Goal: Task Accomplishment & Management: Manage account settings

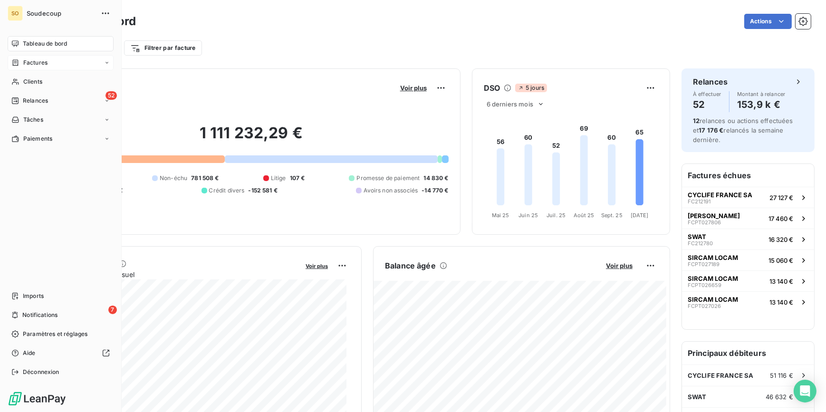
click at [25, 60] on span "Factures" at bounding box center [35, 62] width 24 height 9
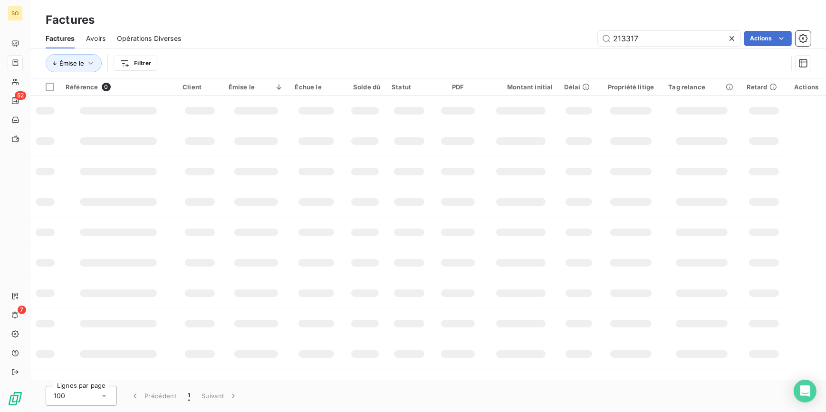
drag, startPoint x: 614, startPoint y: 38, endPoint x: 740, endPoint y: 33, distance: 126.4
click at [739, 33] on div "213317" at bounding box center [669, 38] width 142 height 15
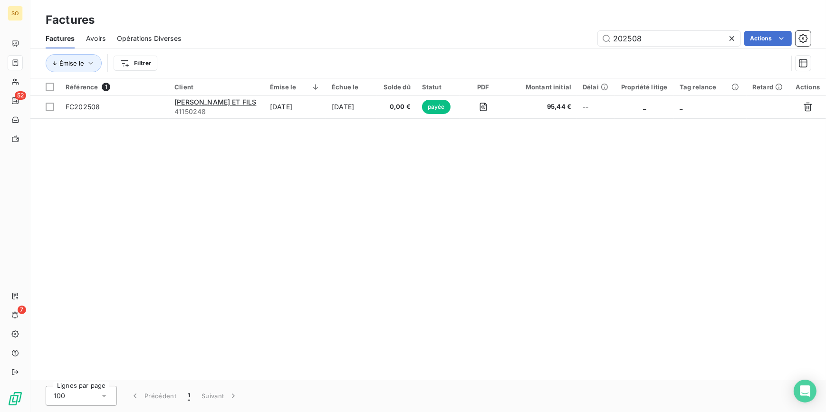
type input "202508"
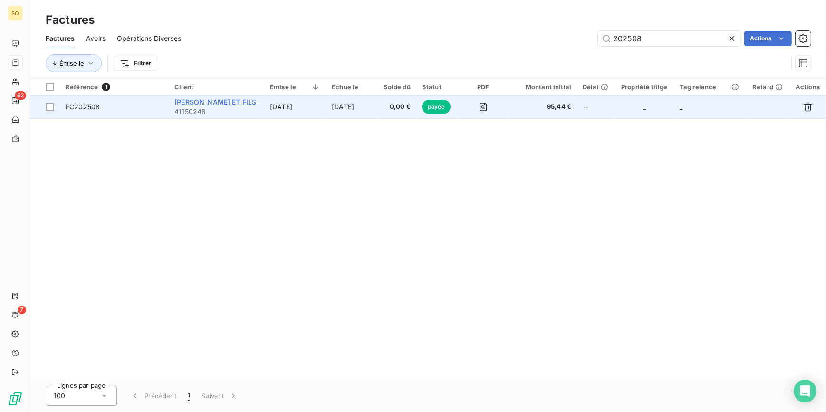
click at [223, 101] on span "[PERSON_NAME] ET FILS" at bounding box center [215, 102] width 82 height 8
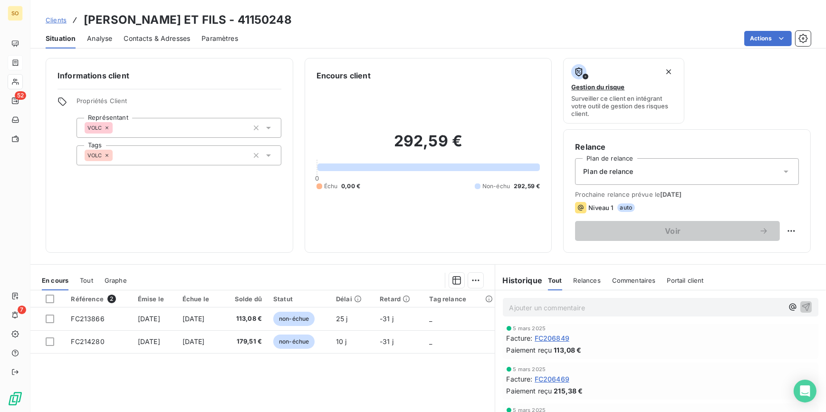
click at [56, 20] on span "Clients" at bounding box center [56, 20] width 21 height 8
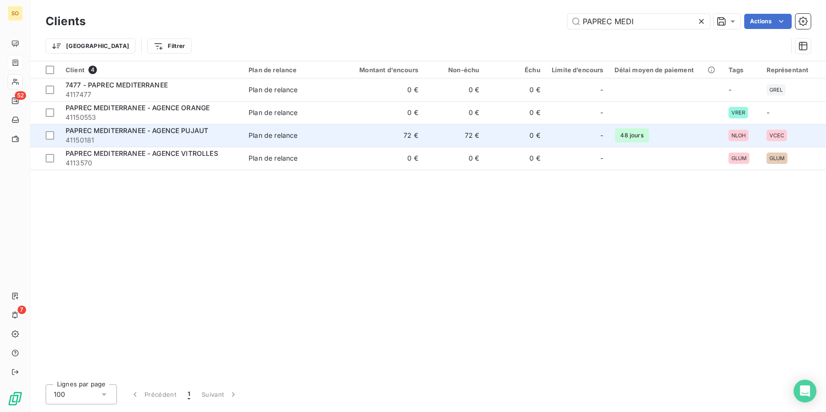
type input "PAPREC MEDI"
click at [207, 136] on span "41150181" at bounding box center [151, 139] width 171 height 9
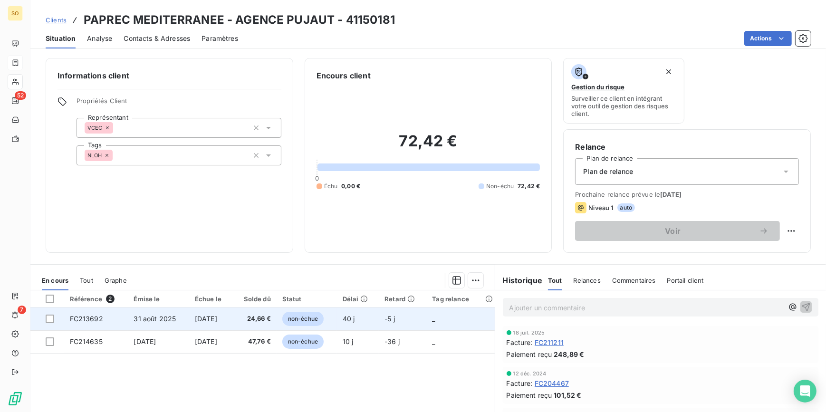
click at [323, 323] on span "non-échue" at bounding box center [302, 319] width 41 height 14
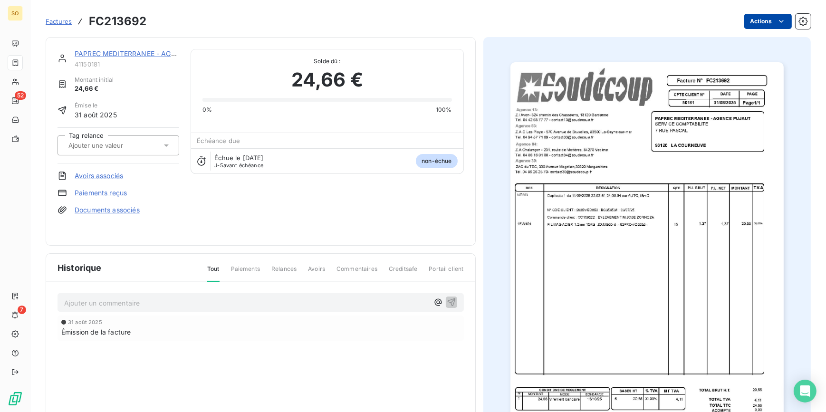
click at [760, 19] on html "SO 52 7 Factures FC213692 Actions PAPREC MEDITERRANEE - AGENCE PUJAUT 41150181 …" at bounding box center [413, 206] width 826 height 412
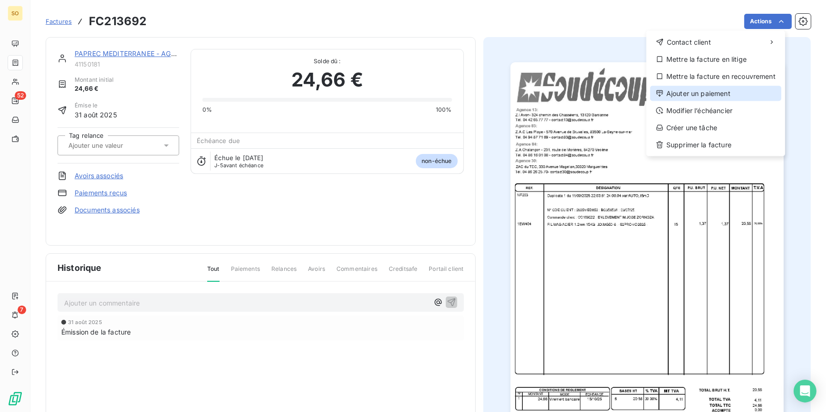
click at [718, 91] on div "Ajouter un paiement" at bounding box center [715, 93] width 131 height 15
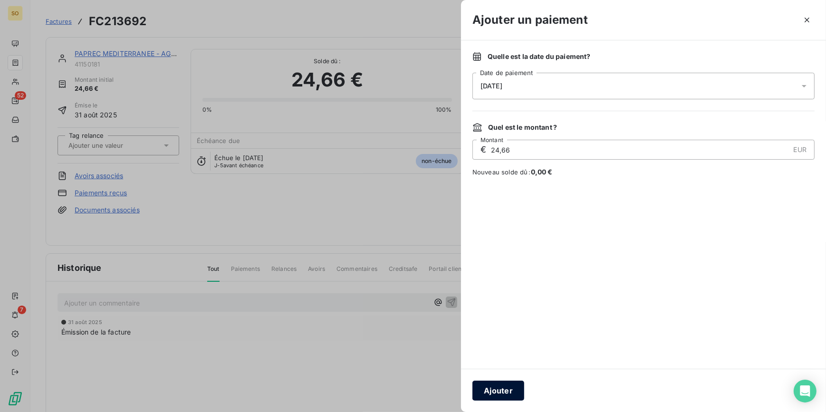
click at [498, 386] on button "Ajouter" at bounding box center [498, 390] width 52 height 20
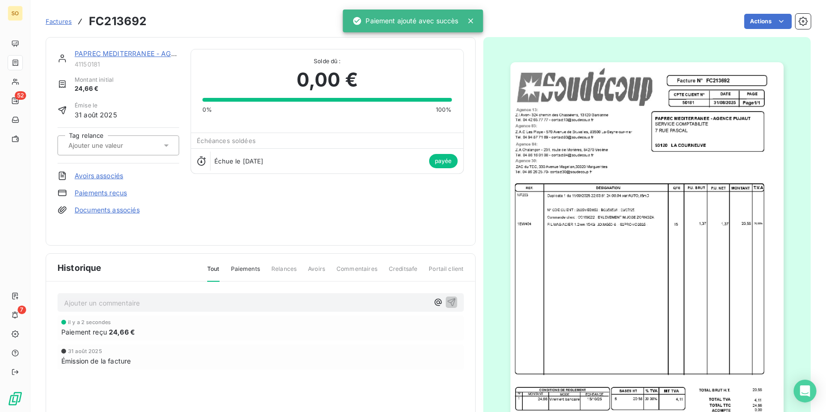
click at [146, 49] on link "PAPREC MEDITERRANEE - AGENCE PUJAUT" at bounding box center [146, 53] width 143 height 8
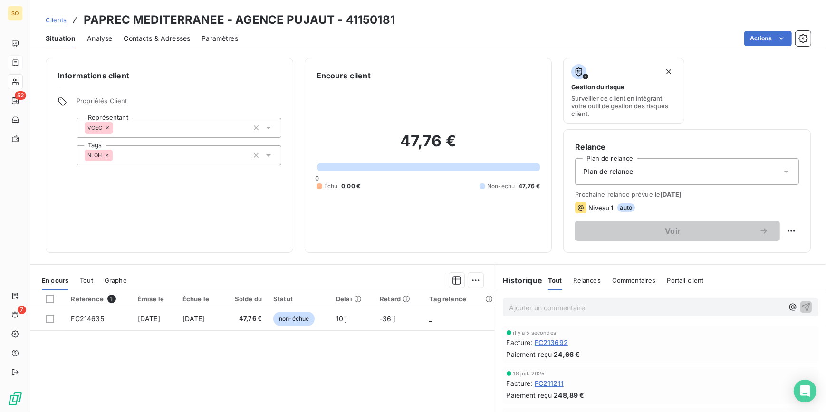
click at [63, 17] on span "Clients" at bounding box center [56, 20] width 21 height 8
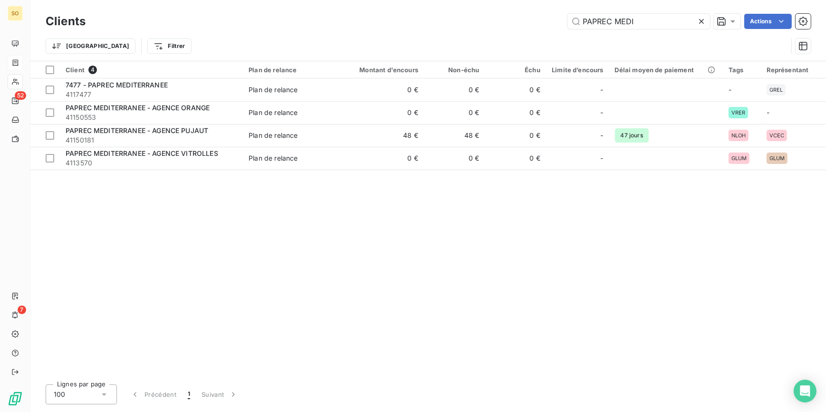
click at [797, 18] on div "PAPREC MEDI Actions" at bounding box center [453, 21] width 713 height 15
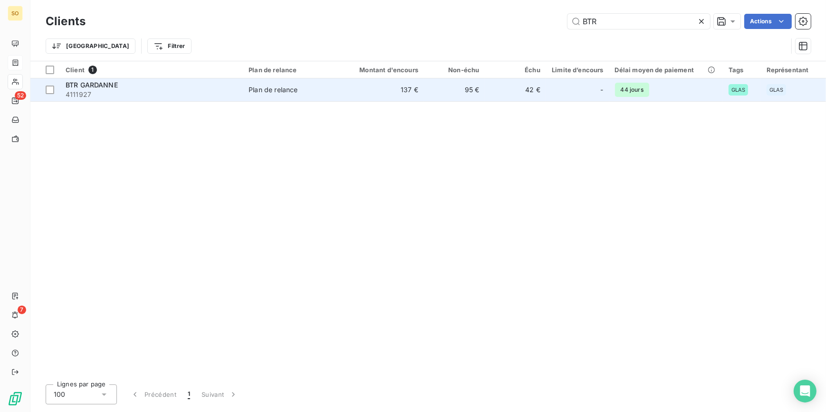
type input "BTR"
click at [527, 88] on td "42 €" at bounding box center [514, 89] width 61 height 23
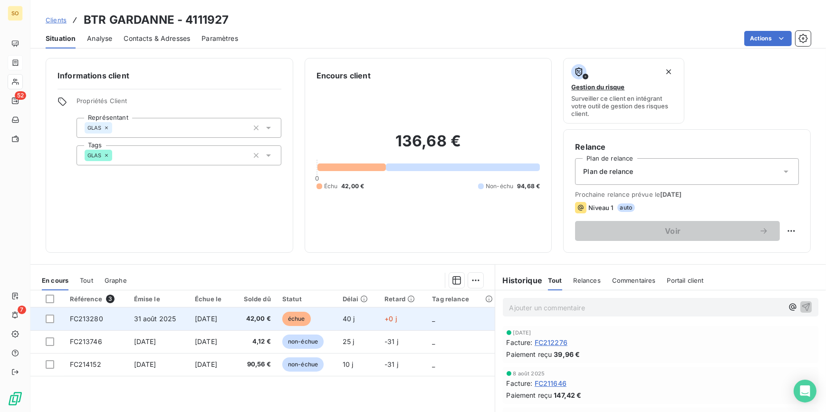
click at [305, 315] on span "échue" at bounding box center [296, 319] width 28 height 14
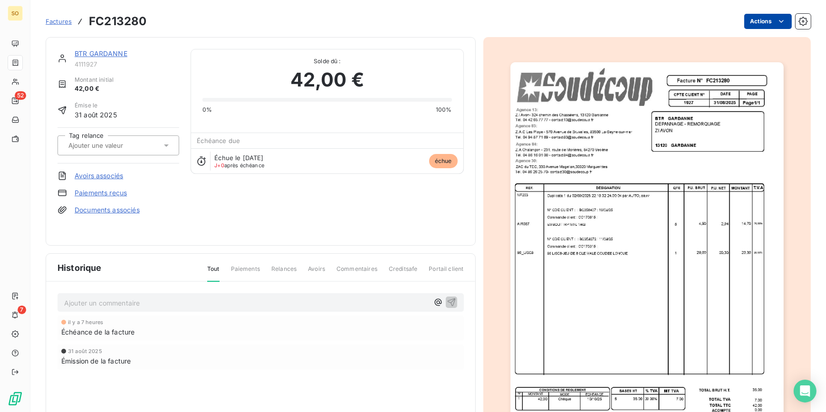
click at [745, 26] on html "SO 52 7 Factures FC213280 Actions BTR GARDANNE 4111927 Montant initial 42,00 € …" at bounding box center [413, 206] width 826 height 412
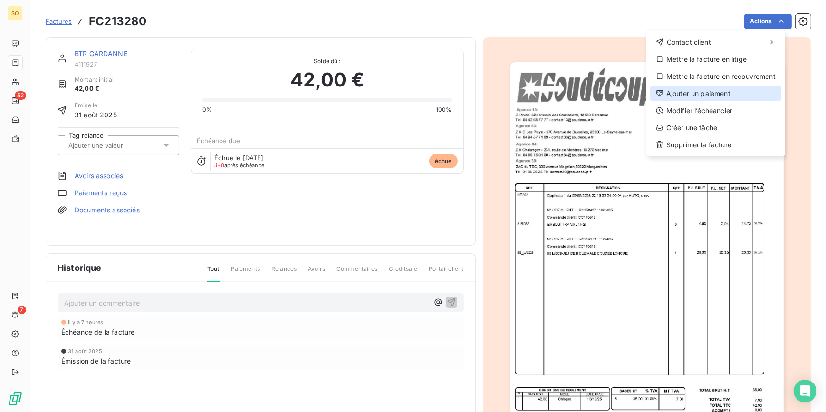
click at [707, 98] on div "Ajouter un paiement" at bounding box center [715, 93] width 131 height 15
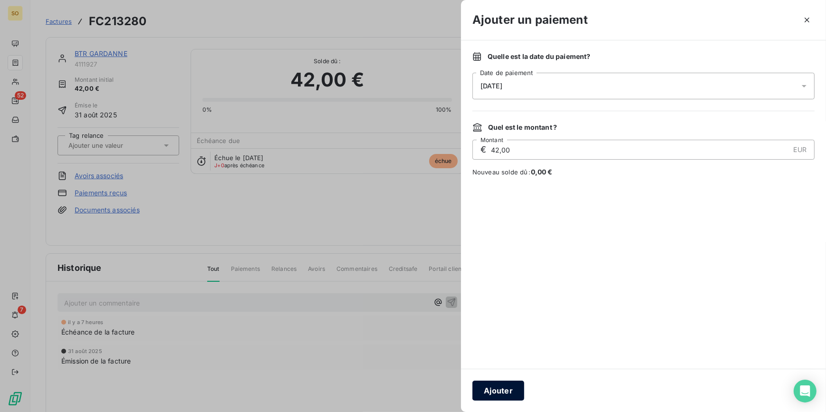
click at [510, 396] on button "Ajouter" at bounding box center [498, 390] width 52 height 20
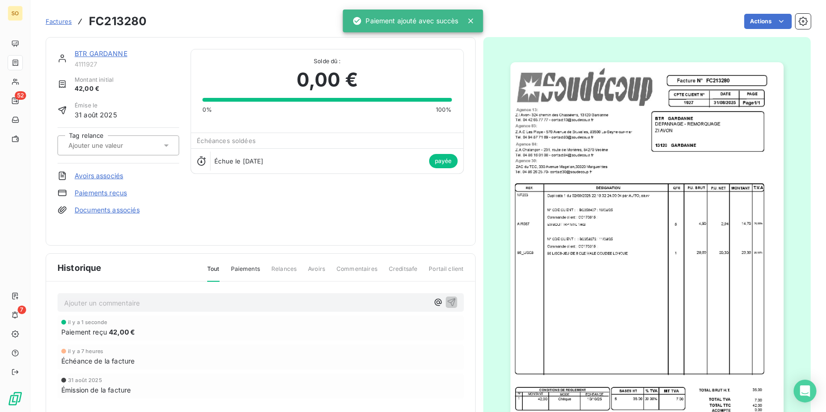
click at [104, 52] on link "BTR GARDANNE" at bounding box center [101, 53] width 53 height 8
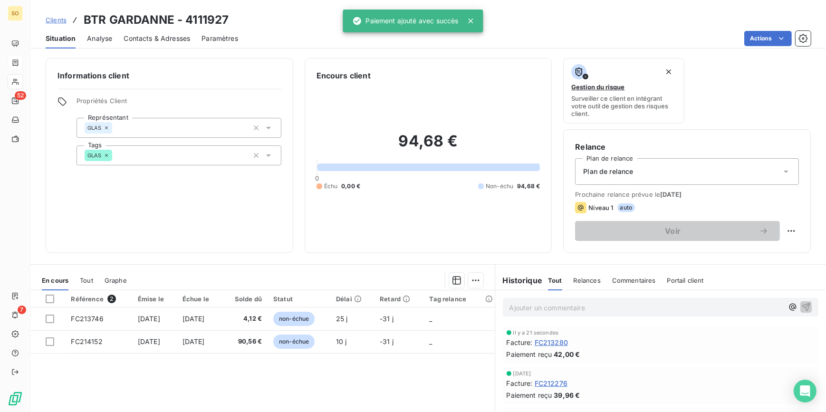
click at [57, 19] on span "Clients" at bounding box center [56, 20] width 21 height 8
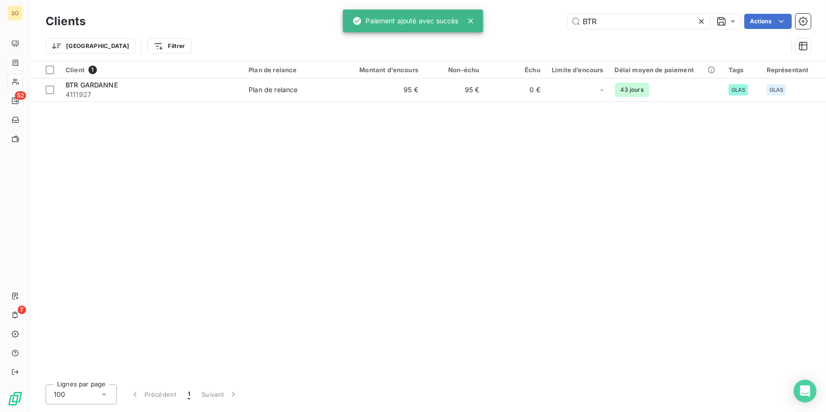
drag, startPoint x: 580, startPoint y: 24, endPoint x: 822, endPoint y: 15, distance: 241.4
click at [754, 23] on div "BTR Actions" at bounding box center [453, 21] width 713 height 15
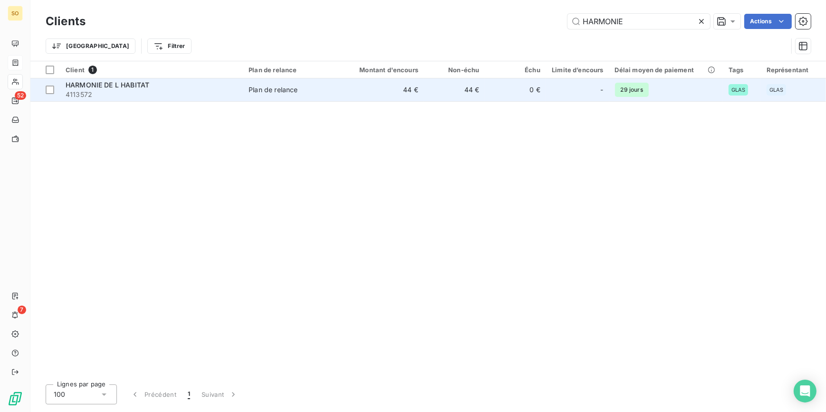
type input "HARMONIE"
click at [494, 88] on td "0 €" at bounding box center [514, 89] width 61 height 23
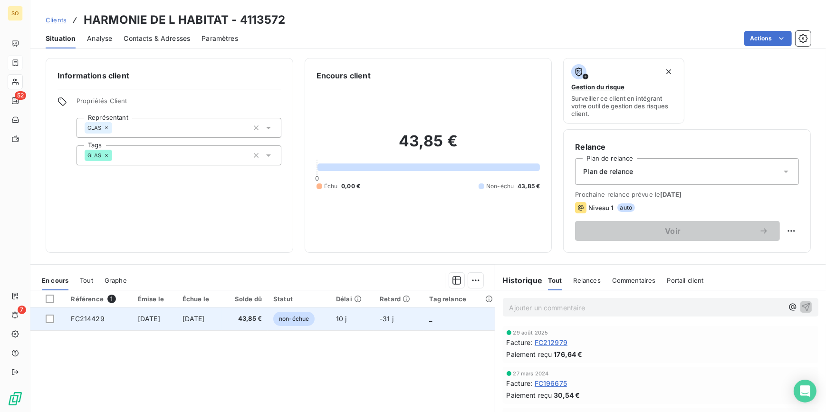
click at [285, 318] on td "non-échue" at bounding box center [298, 318] width 63 height 23
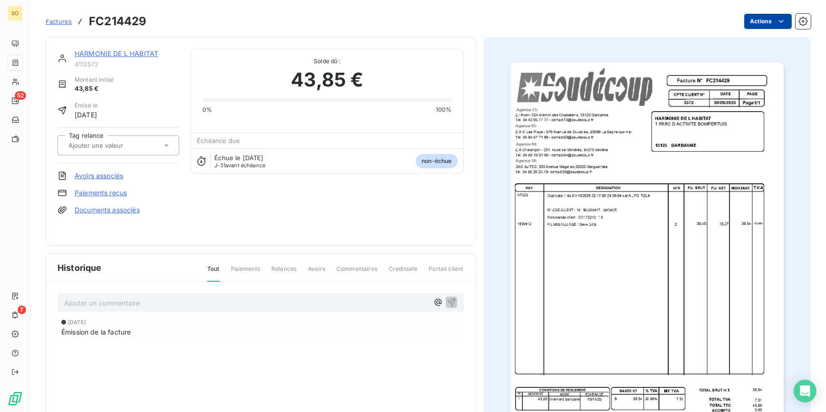
click at [753, 23] on html "SO 52 7 Factures FC214429 Actions HARMONIE DE L HABITAT 4113572 Montant initial…" at bounding box center [413, 206] width 826 height 412
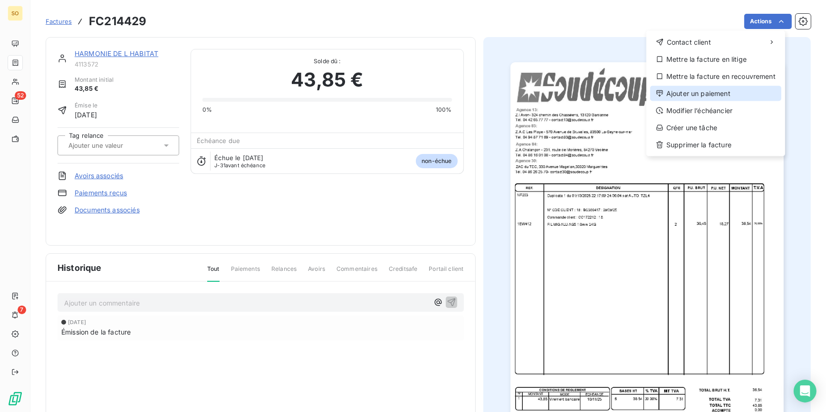
click at [686, 96] on div "Ajouter un paiement" at bounding box center [715, 93] width 131 height 15
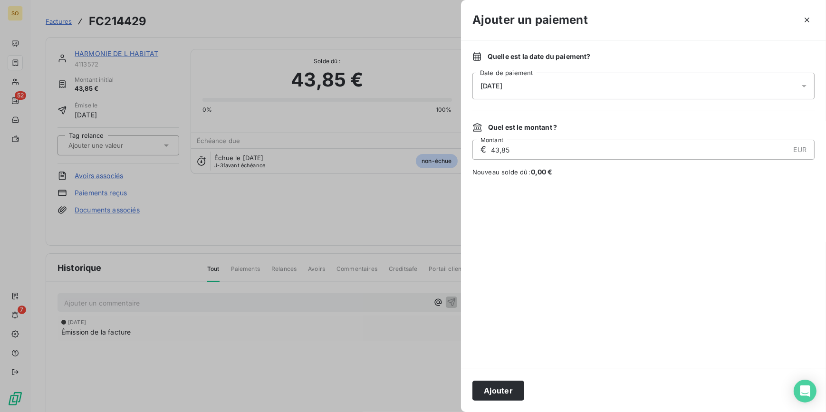
click at [503, 396] on button "Ajouter" at bounding box center [498, 390] width 52 height 20
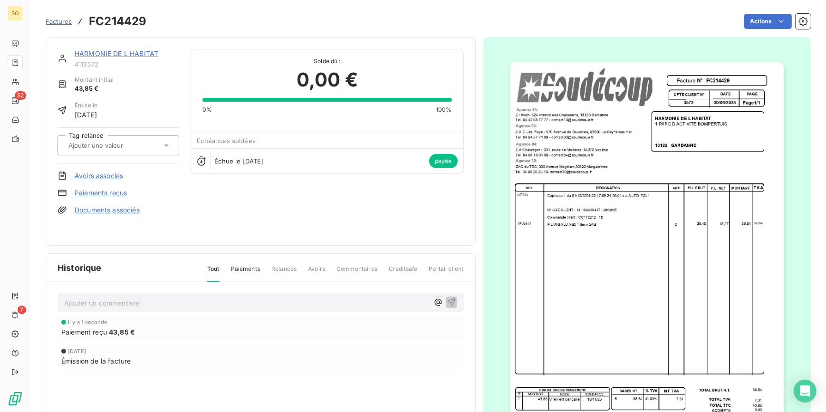
click at [130, 55] on link "HARMONIE DE L HABITAT" at bounding box center [117, 53] width 84 height 8
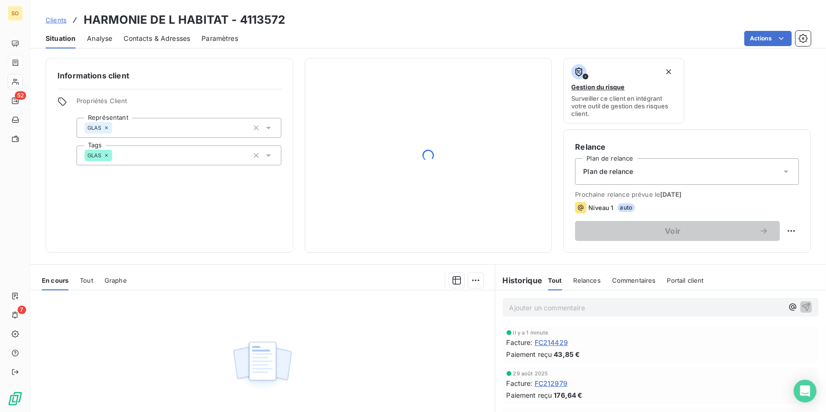
click at [58, 14] on div "Clients HARMONIE DE L HABITAT - 4113572" at bounding box center [166, 19] width 240 height 17
click at [58, 17] on span "Clients" at bounding box center [56, 20] width 21 height 8
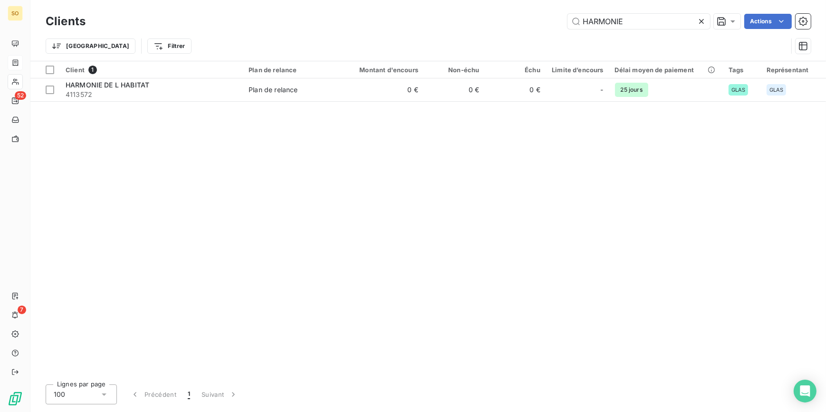
drag, startPoint x: 576, startPoint y: 15, endPoint x: 693, endPoint y: 4, distance: 116.8
click at [693, 4] on div "Clients HARMONIE Actions Trier Filtrer" at bounding box center [427, 30] width 795 height 61
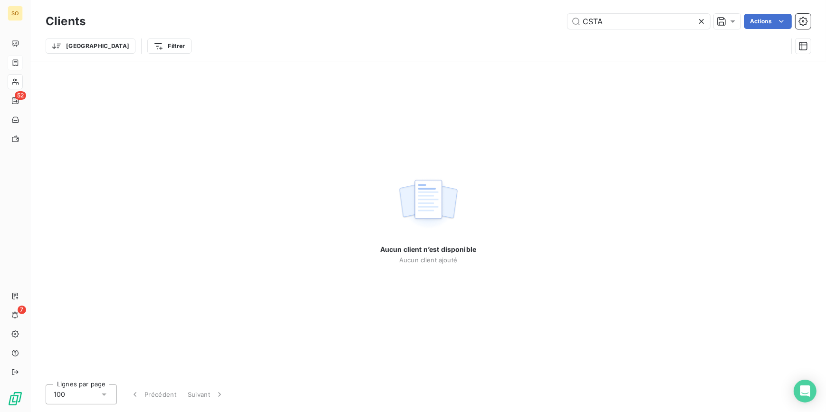
type input "CSTA"
click at [701, 24] on icon at bounding box center [700, 21] width 9 height 9
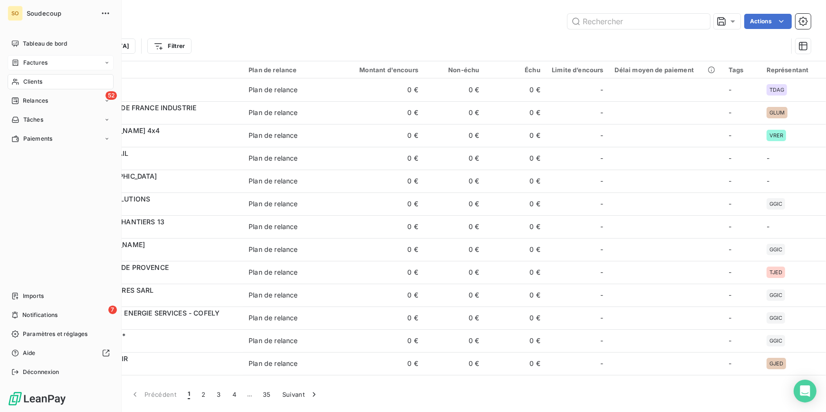
click at [28, 59] on span "Factures" at bounding box center [35, 62] width 24 height 9
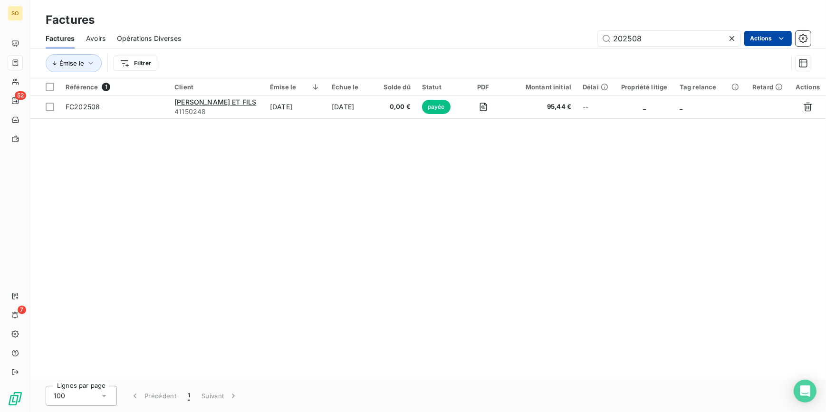
drag, startPoint x: 722, startPoint y: 35, endPoint x: 769, endPoint y: 35, distance: 47.5
click at [749, 35] on div "202508 Actions" at bounding box center [501, 38] width 618 height 15
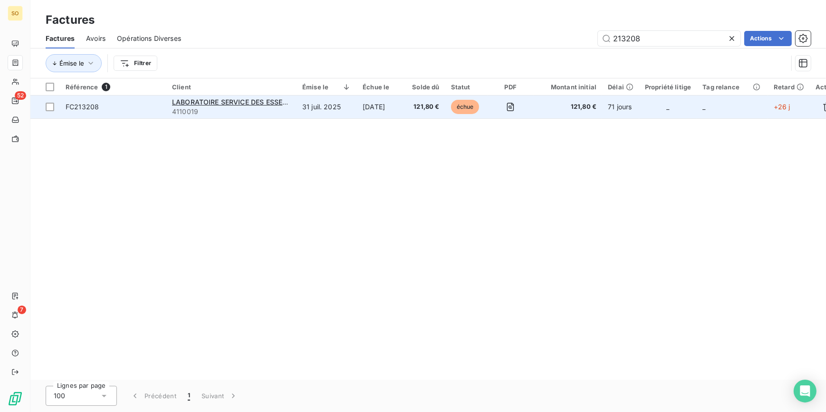
type input "213208"
click at [465, 107] on span "échue" at bounding box center [465, 107] width 28 height 14
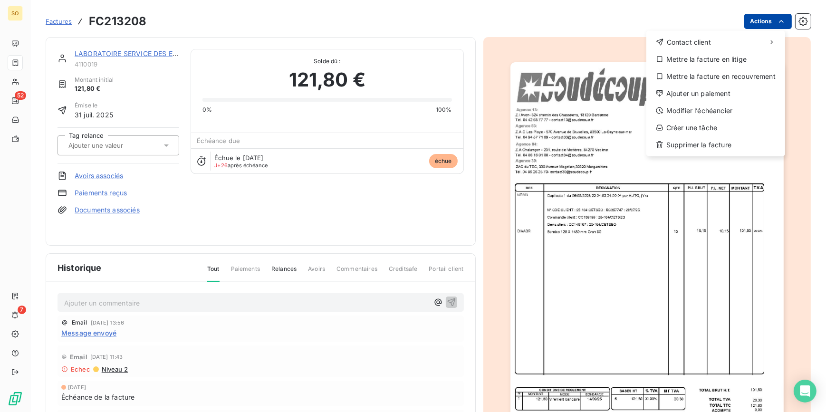
click at [760, 23] on html "SO 52 7 Factures FC213208 Actions Contact client Mettre la facture en litige Me…" at bounding box center [413, 206] width 826 height 412
click at [712, 92] on div "Ajouter un paiement" at bounding box center [715, 93] width 131 height 15
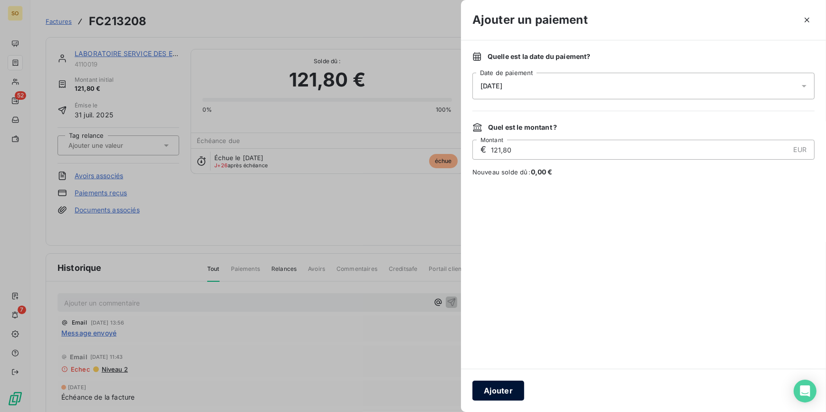
click at [493, 394] on button "Ajouter" at bounding box center [498, 390] width 52 height 20
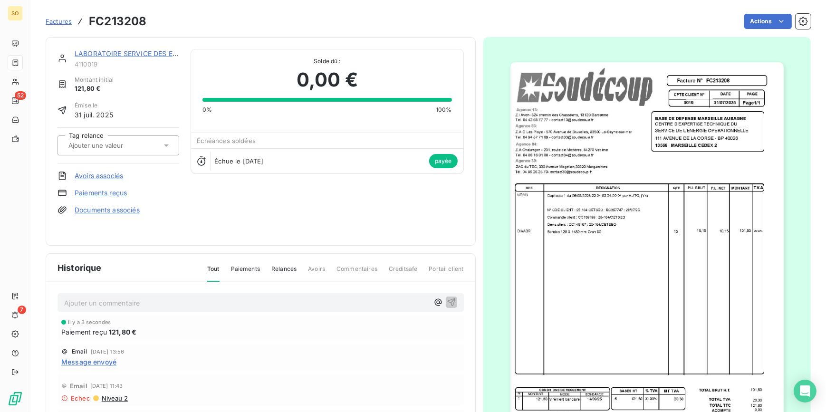
click at [105, 51] on link "LABORATOIRE SERVICE DES ESSENCES DES ARMEES - LSEA" at bounding box center [173, 53] width 197 height 8
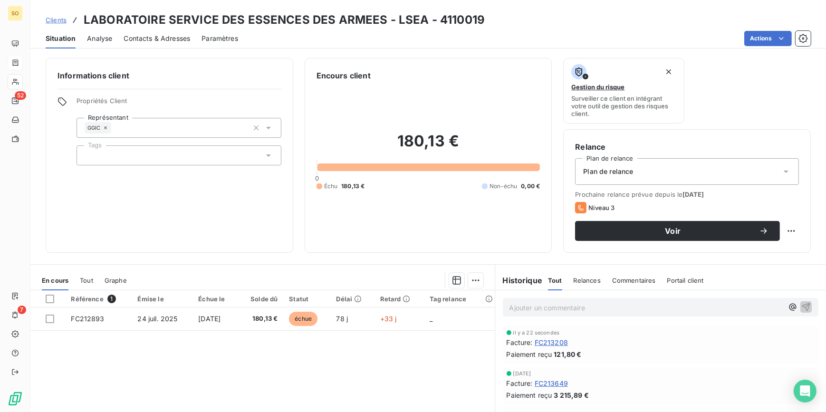
click at [57, 19] on span "Clients" at bounding box center [56, 20] width 21 height 8
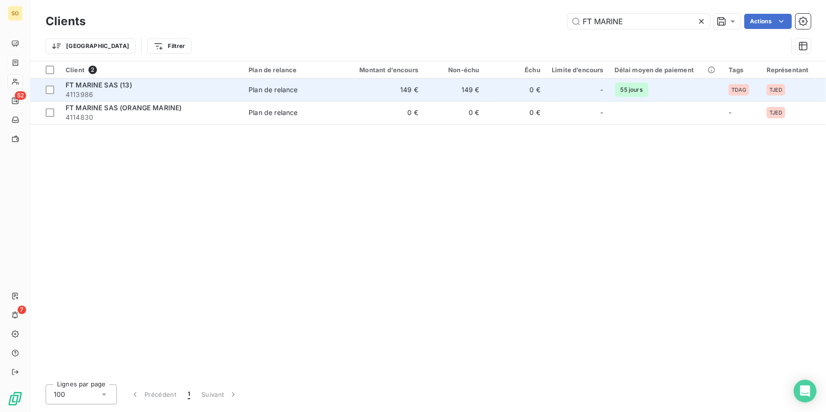
type input "FT MARINE"
click at [465, 84] on td "149 €" at bounding box center [454, 89] width 61 height 23
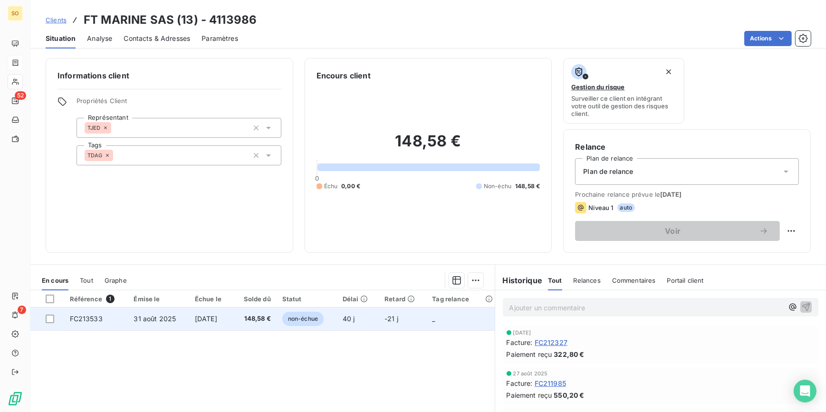
click at [323, 317] on span "non-échue" at bounding box center [302, 319] width 41 height 14
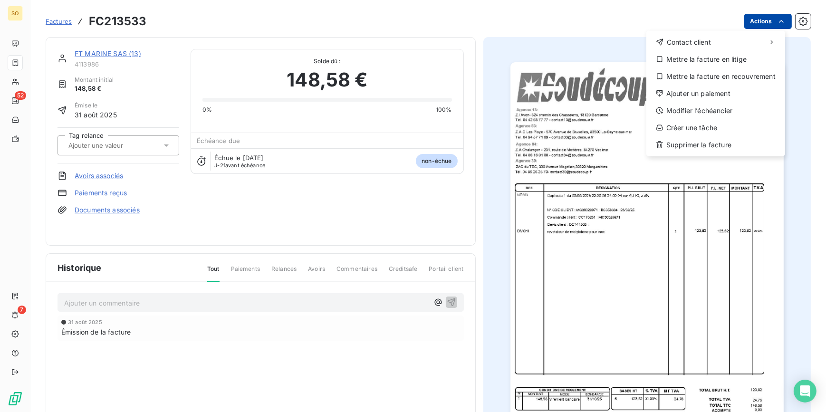
click at [743, 27] on html "SO 52 7 Factures FC213533 Actions Contact client Mettre la facture en litige Me…" at bounding box center [413, 206] width 826 height 412
click at [696, 95] on div "Ajouter un paiement" at bounding box center [715, 93] width 131 height 15
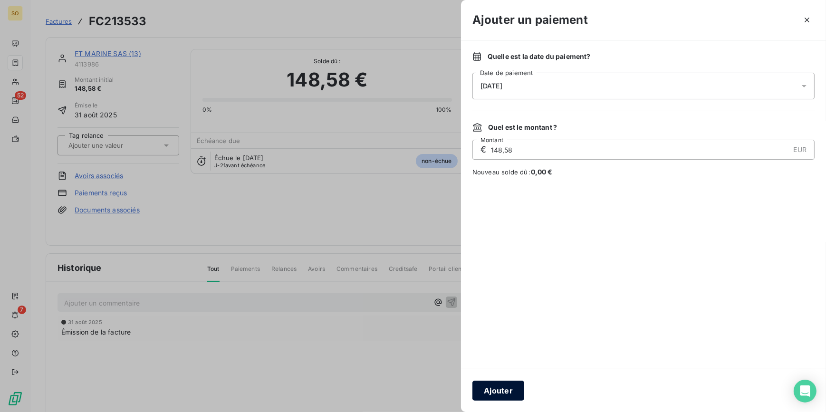
click at [508, 386] on button "Ajouter" at bounding box center [498, 390] width 52 height 20
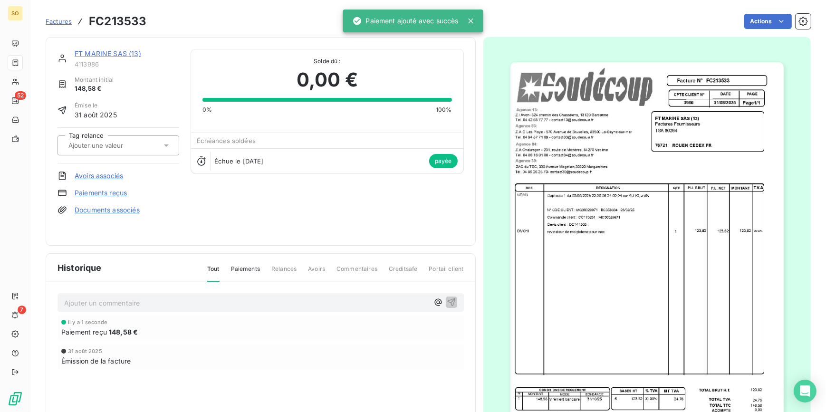
click at [68, 18] on span "Factures" at bounding box center [59, 22] width 26 height 8
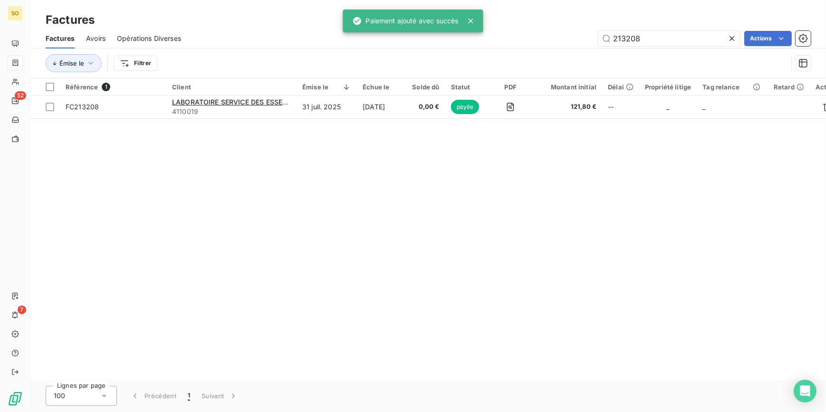
drag, startPoint x: 621, startPoint y: 38, endPoint x: 740, endPoint y: 28, distance: 119.2
click at [740, 28] on div "Factures Avoirs Opérations Diverses 213208 Actions" at bounding box center [427, 38] width 795 height 20
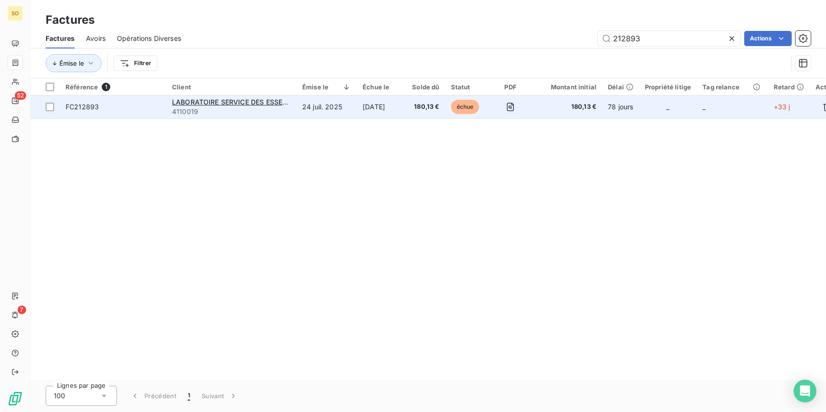
type input "212893"
click at [465, 109] on span "échue" at bounding box center [465, 107] width 28 height 14
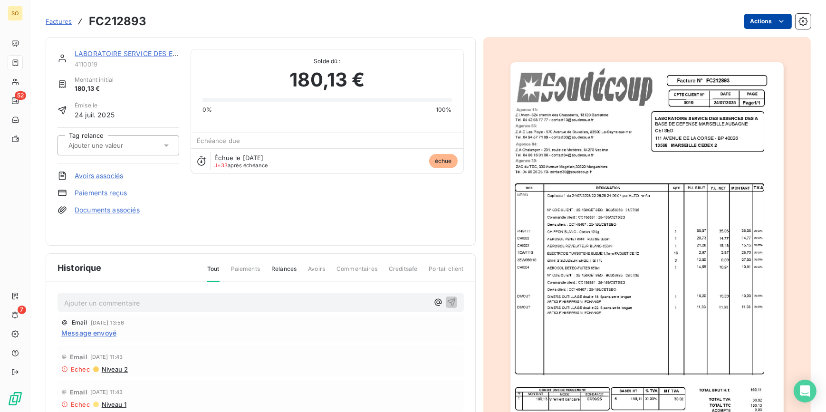
click at [747, 25] on html "SO 52 7 Factures FC212893 Actions LABORATOIRE SERVICE DES ESSENCES DES ARMEES -…" at bounding box center [413, 206] width 826 height 412
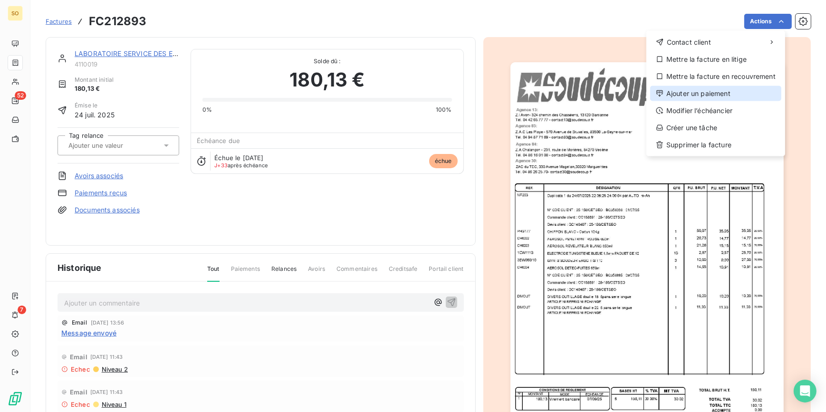
click at [704, 93] on div "Ajouter un paiement" at bounding box center [715, 93] width 131 height 15
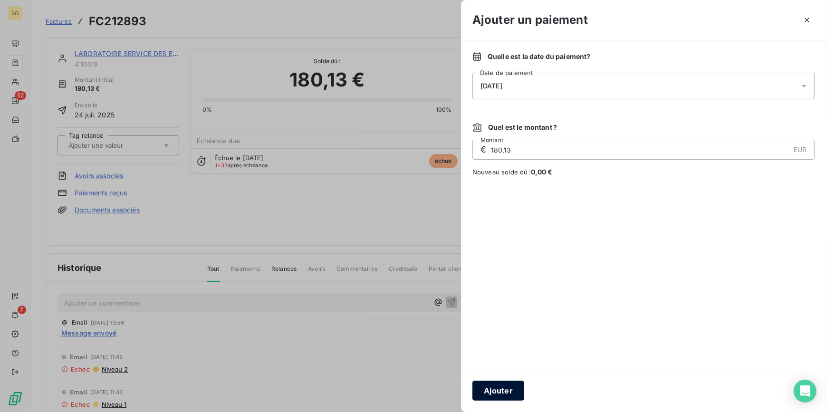
click at [503, 399] on button "Ajouter" at bounding box center [498, 390] width 52 height 20
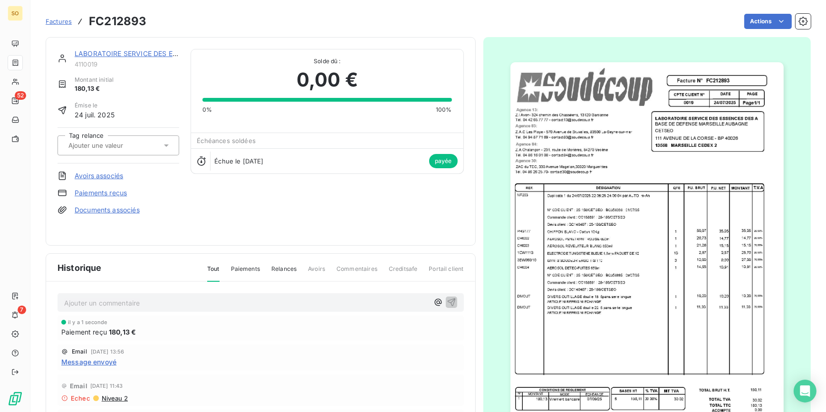
click at [56, 20] on span "Factures" at bounding box center [59, 22] width 26 height 8
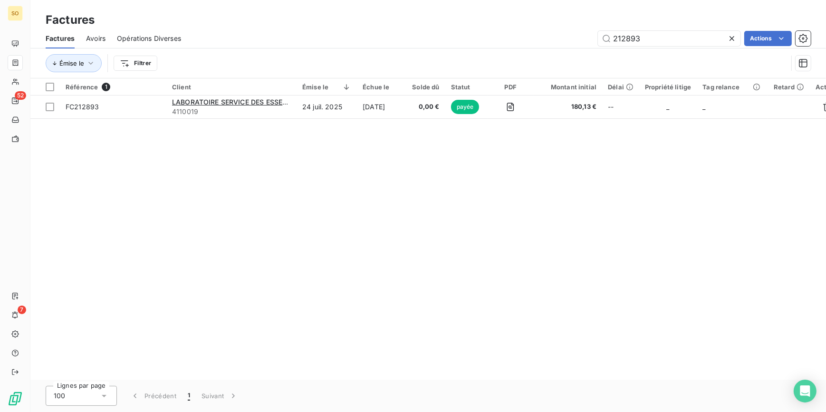
drag, startPoint x: 619, startPoint y: 39, endPoint x: 733, endPoint y: 38, distance: 114.0
click at [708, 38] on input "212893" at bounding box center [669, 38] width 142 height 15
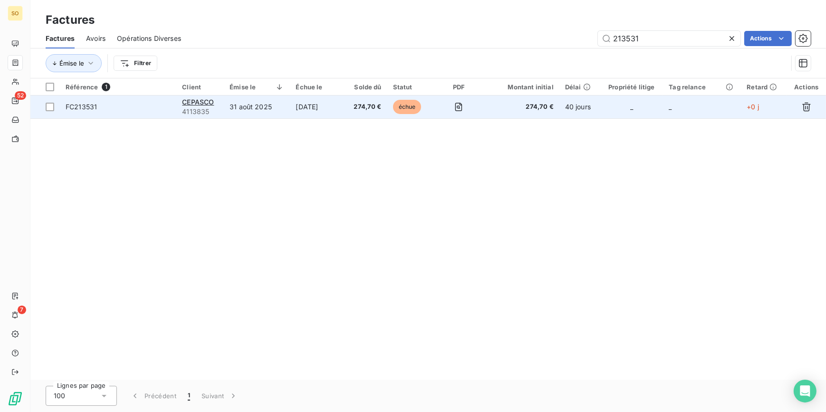
type input "213531"
click at [405, 107] on span "échue" at bounding box center [407, 107] width 28 height 14
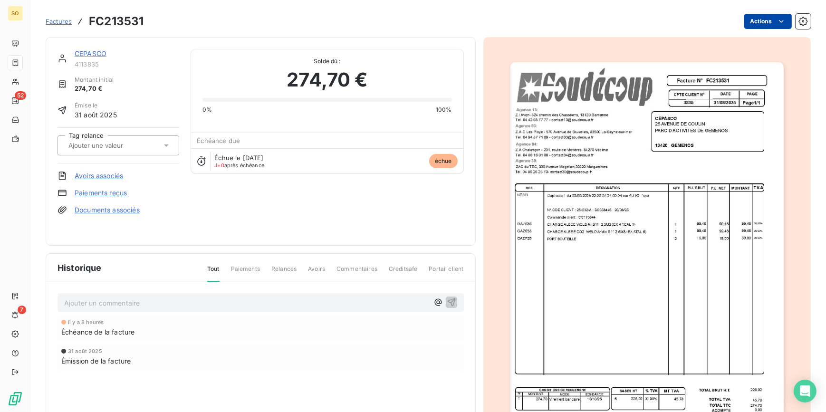
click at [740, 28] on html "SO 52 7 Factures FC213531 Actions CEPASCO 4113835 Montant initial 274,70 € Émis…" at bounding box center [413, 206] width 826 height 412
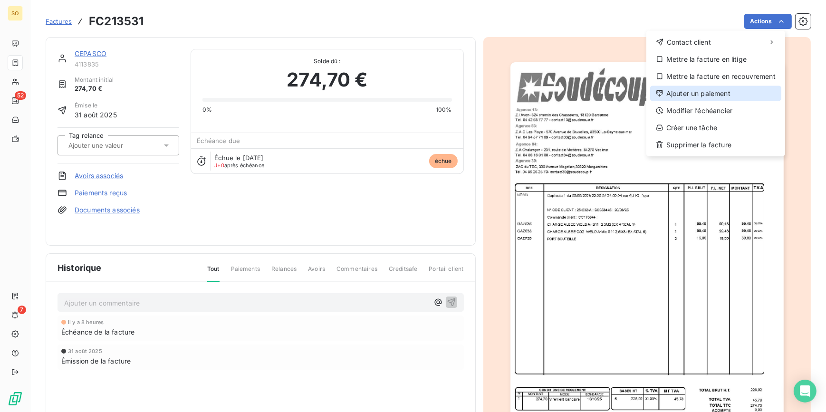
click at [703, 95] on div "Ajouter un paiement" at bounding box center [715, 93] width 131 height 15
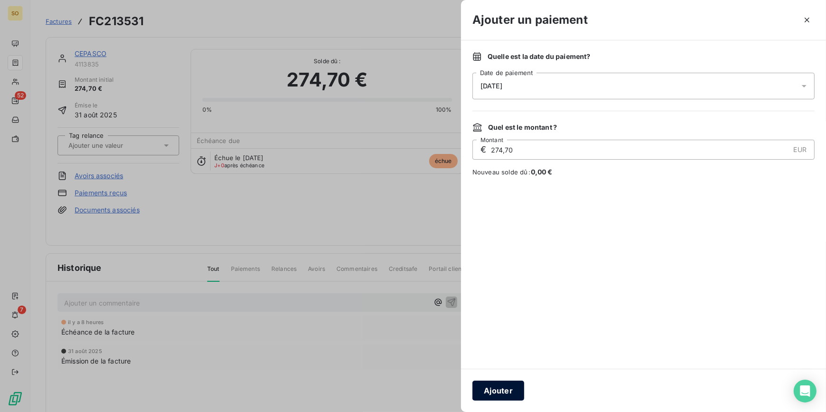
click at [510, 393] on button "Ajouter" at bounding box center [498, 390] width 52 height 20
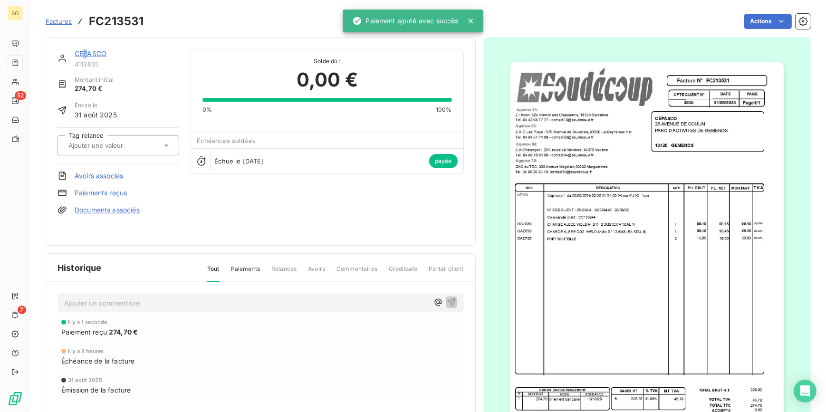
click at [85, 51] on link "CEPASCO" at bounding box center [91, 53] width 32 height 8
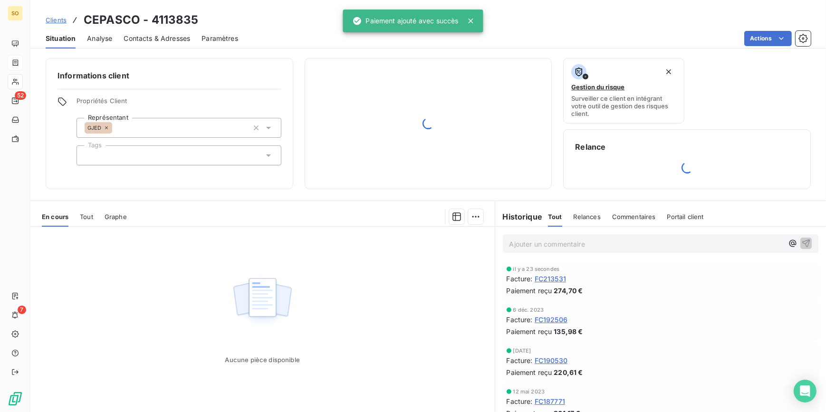
click at [63, 20] on span "Clients" at bounding box center [56, 20] width 21 height 8
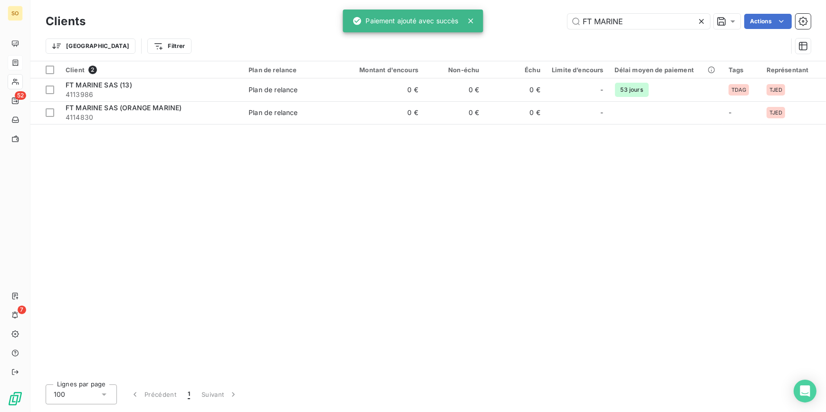
drag, startPoint x: 580, startPoint y: 21, endPoint x: 735, endPoint y: 5, distance: 155.7
click at [722, 9] on div "Clients FT MARINE Actions Trier Filtrer" at bounding box center [427, 30] width 795 height 61
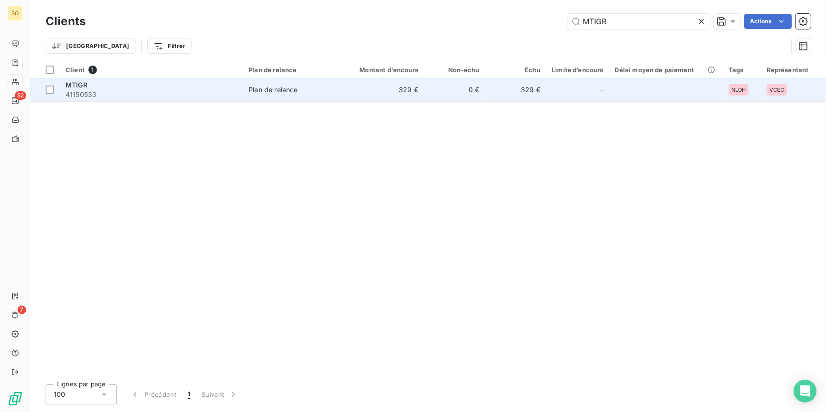
type input "MTIGR"
click at [514, 88] on td "329 €" at bounding box center [514, 89] width 61 height 23
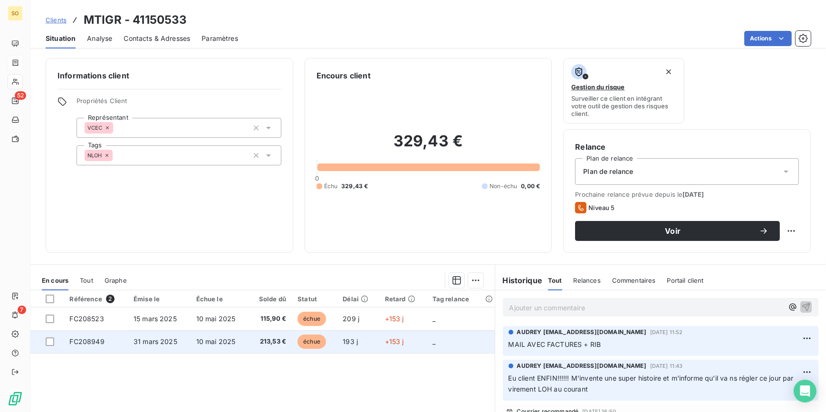
click at [311, 338] on span "échue" at bounding box center [311, 341] width 28 height 14
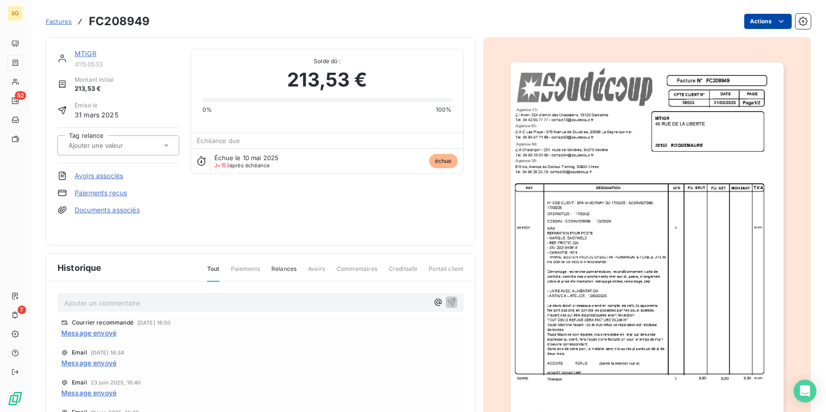
click at [748, 24] on html "SO 52 7 Factures FC208949 Actions MTIGR 41150533 Montant initial 213,53 € Émise…" at bounding box center [413, 206] width 826 height 412
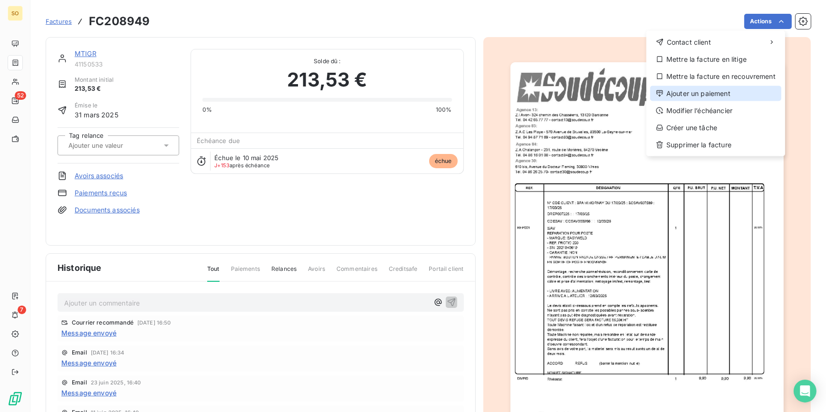
click at [691, 97] on div "Ajouter un paiement" at bounding box center [715, 93] width 131 height 15
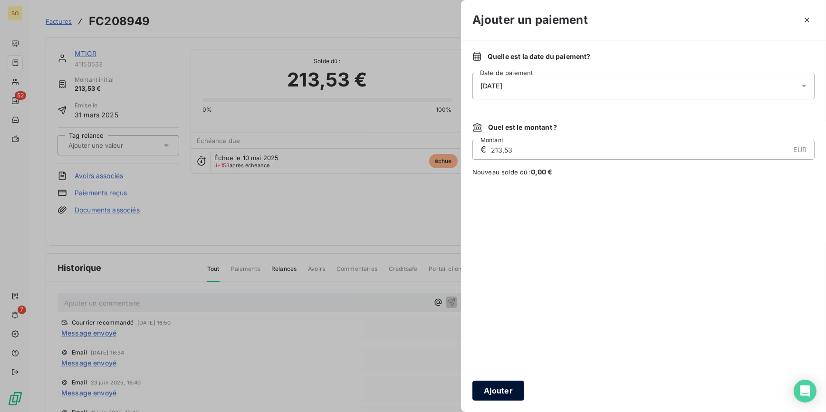
click at [510, 395] on button "Ajouter" at bounding box center [498, 390] width 52 height 20
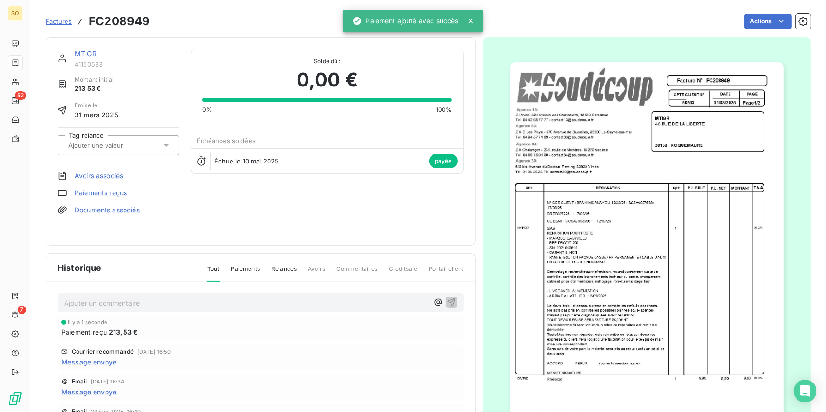
click at [90, 56] on link "MTIGR" at bounding box center [86, 53] width 22 height 8
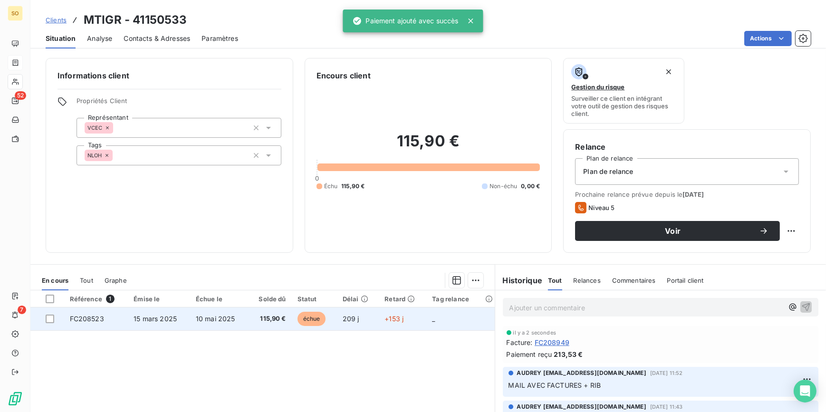
click at [300, 314] on span "échue" at bounding box center [311, 319] width 28 height 14
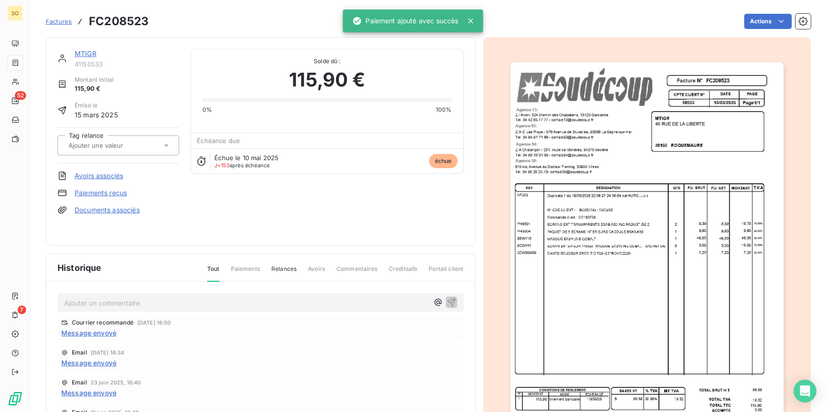
click at [769, 12] on div "Factures FC208523 Actions" at bounding box center [428, 21] width 765 height 20
click at [760, 20] on html "SO 52 7 Factures FC208523 Actions MTIGR 41150533 Montant initial 115,90 € Émise…" at bounding box center [413, 206] width 826 height 412
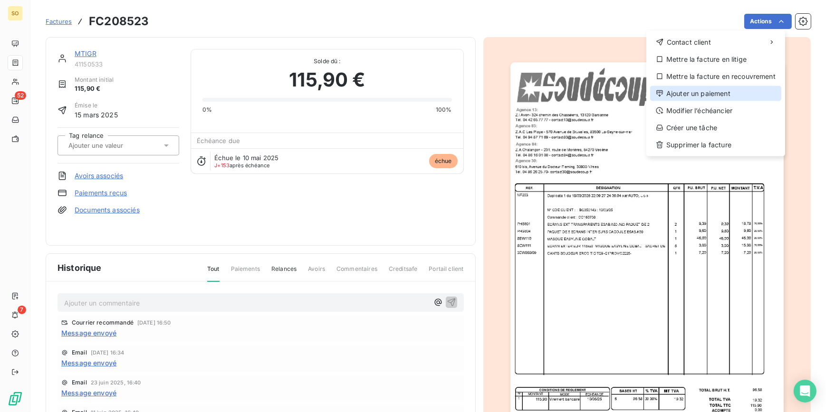
click at [692, 92] on div "Ajouter un paiement" at bounding box center [715, 93] width 131 height 15
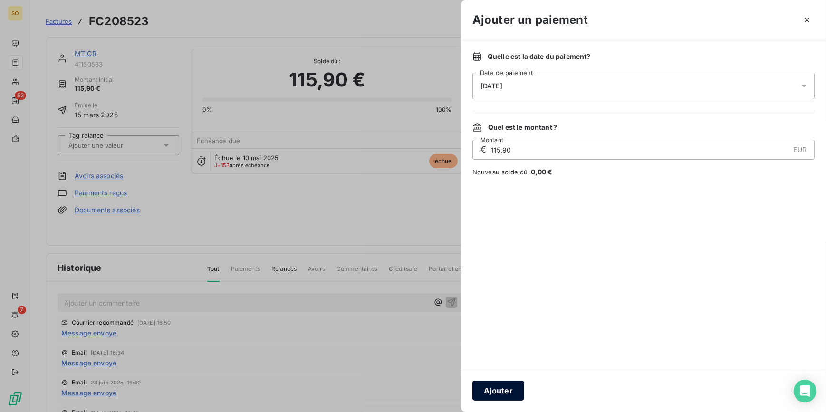
click at [507, 393] on button "Ajouter" at bounding box center [498, 390] width 52 height 20
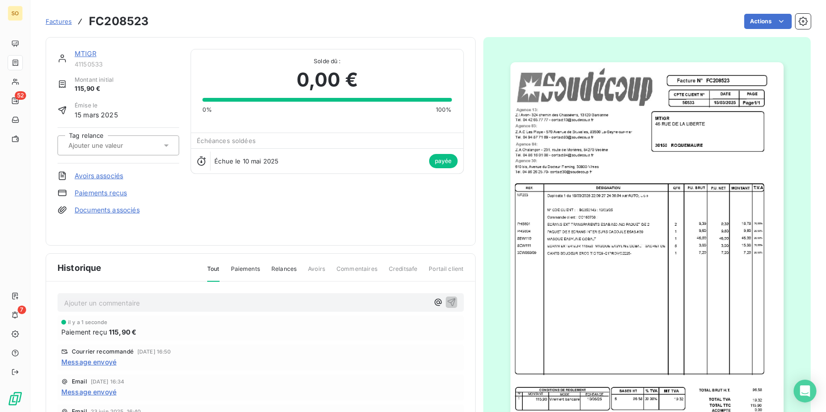
click at [62, 22] on span "Factures" at bounding box center [59, 22] width 26 height 8
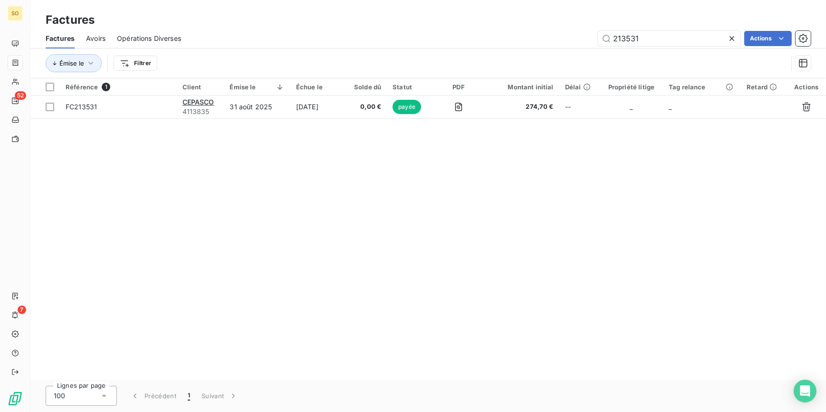
drag, startPoint x: 620, startPoint y: 38, endPoint x: 792, endPoint y: 38, distance: 171.5
click at [694, 38] on input "213531" at bounding box center [669, 38] width 142 height 15
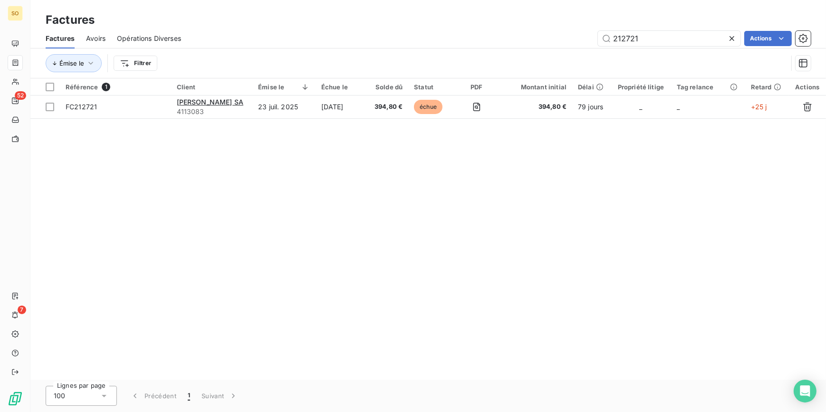
type input "212721"
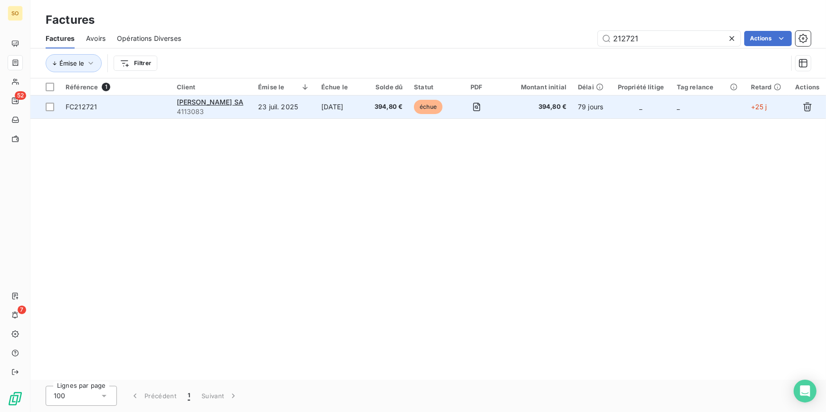
click at [422, 110] on span "échue" at bounding box center [428, 107] width 28 height 14
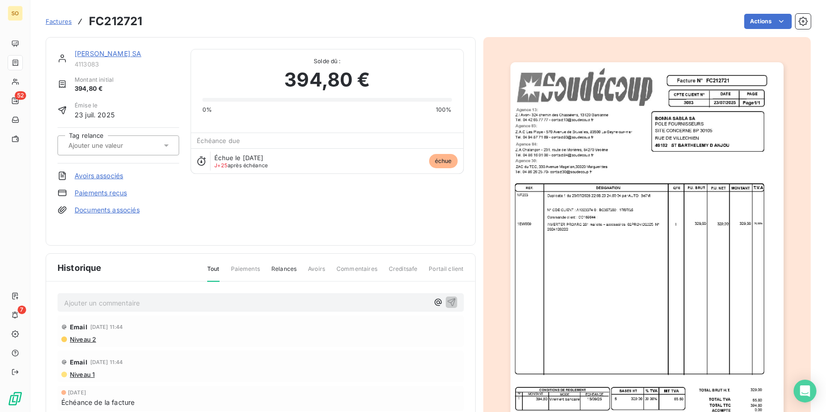
click at [751, 19] on html "SO 52 7 Factures FC212721 Actions [GEOGRAPHIC_DATA][PERSON_NAME] SA 4113083 Mon…" at bounding box center [413, 206] width 826 height 412
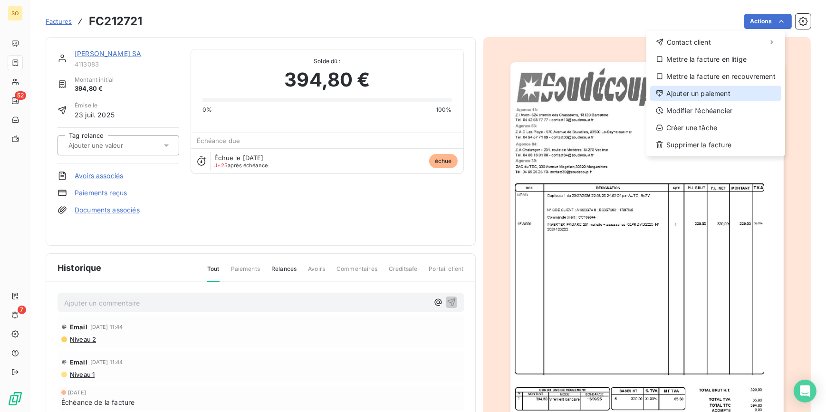
click at [692, 97] on div "Ajouter un paiement" at bounding box center [715, 93] width 131 height 15
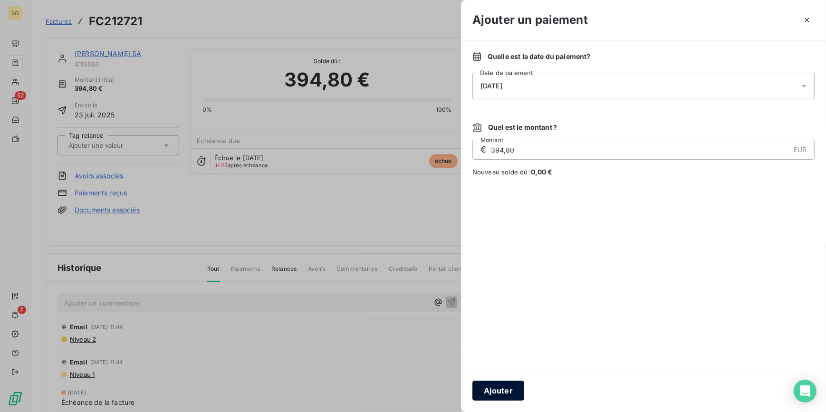
click at [507, 392] on button "Ajouter" at bounding box center [498, 390] width 52 height 20
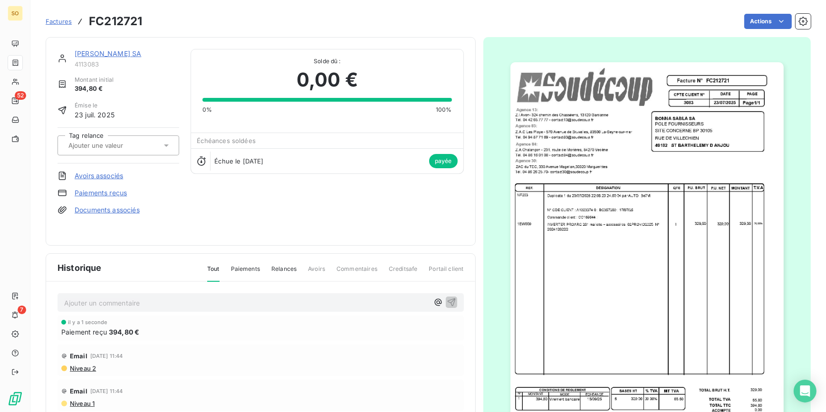
click at [89, 55] on link "[PERSON_NAME] SA" at bounding box center [108, 53] width 66 height 8
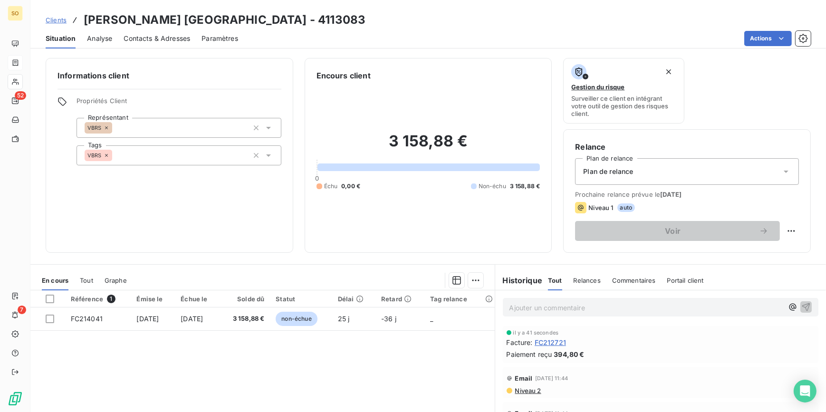
click at [62, 20] on span "Clients" at bounding box center [56, 20] width 21 height 8
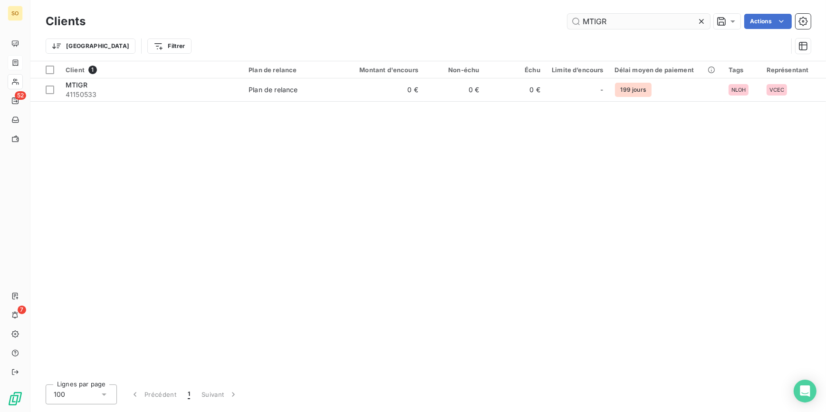
drag, startPoint x: 581, startPoint y: 24, endPoint x: 658, endPoint y: 24, distance: 76.9
click at [649, 25] on input "MTIGR" at bounding box center [638, 21] width 142 height 15
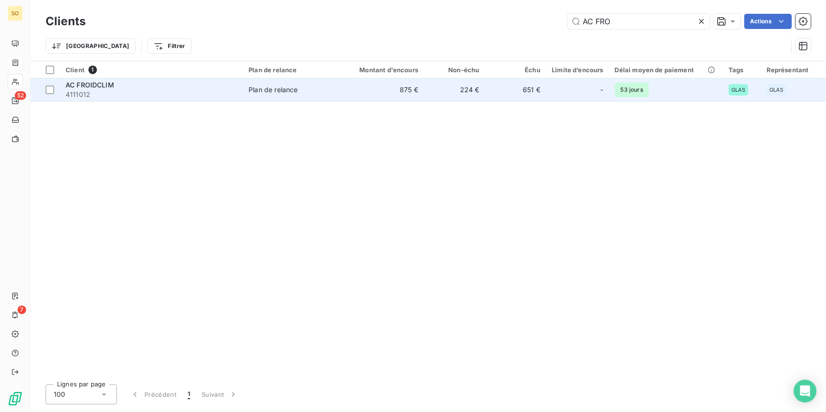
type input "AC FRO"
click at [452, 80] on td "224 €" at bounding box center [454, 89] width 61 height 23
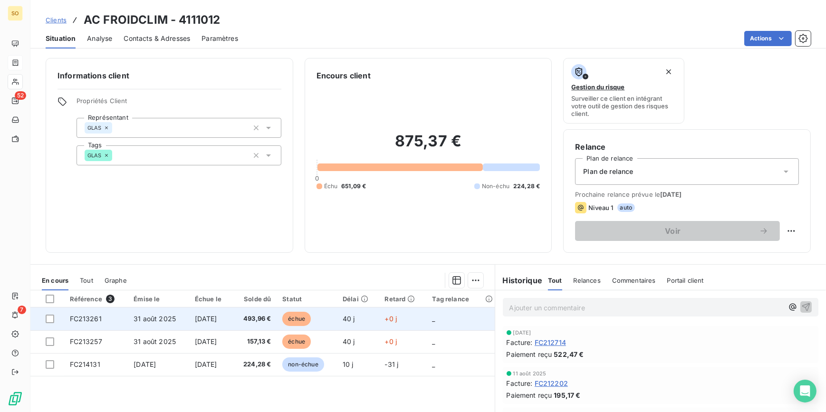
click at [309, 318] on span "échue" at bounding box center [296, 319] width 28 height 14
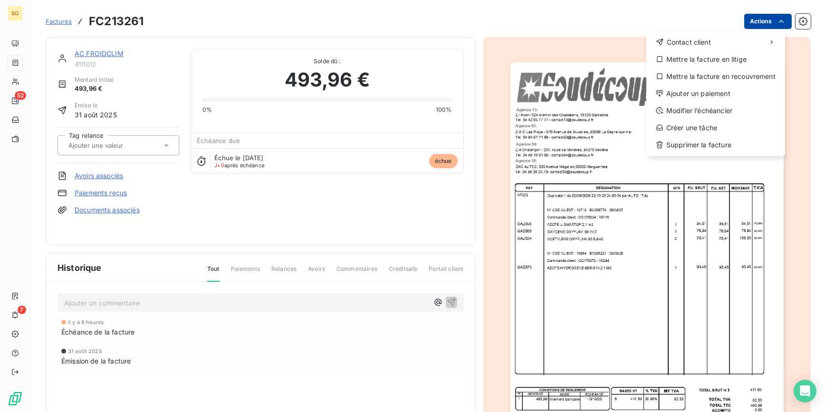
click at [742, 26] on html "SO 52 7 Factures FC213261 Actions Contact client Mettre la facture en litige Me…" at bounding box center [413, 206] width 826 height 412
click at [719, 90] on div "Ajouter un paiement" at bounding box center [715, 93] width 131 height 15
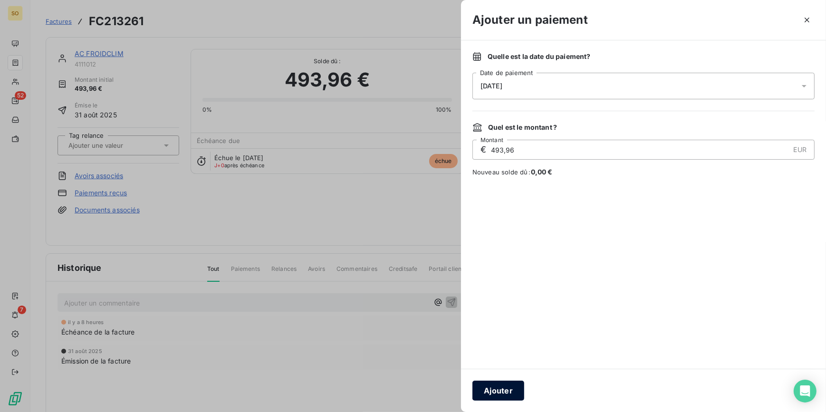
click at [515, 385] on button "Ajouter" at bounding box center [498, 390] width 52 height 20
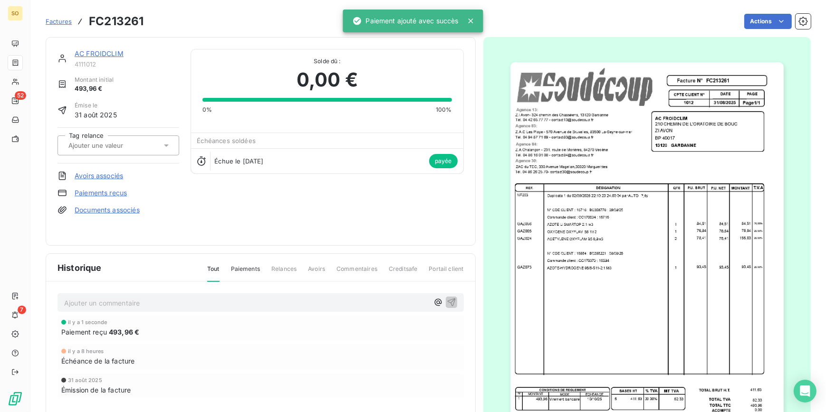
click at [108, 50] on link "AC FROIDCLIM" at bounding box center [99, 53] width 49 height 8
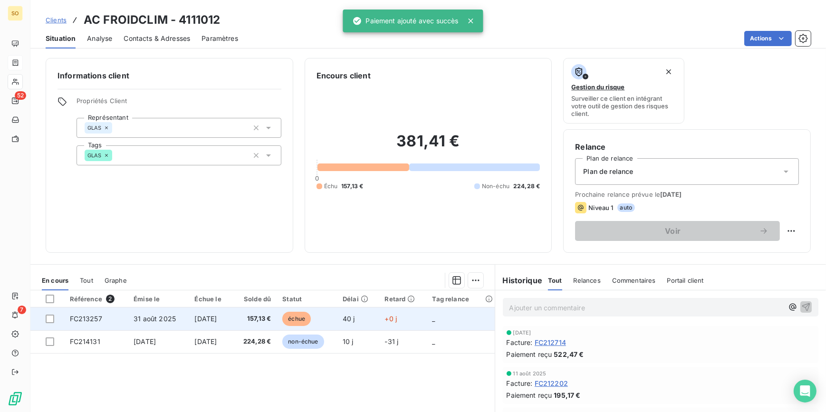
click at [303, 323] on span "échue" at bounding box center [296, 319] width 28 height 14
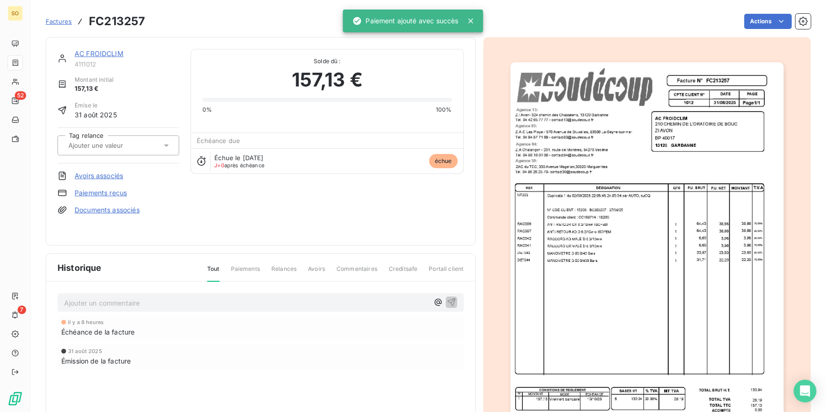
click at [733, 26] on div "Actions" at bounding box center [483, 21] width 654 height 15
click at [742, 25] on html "SO 52 7 Factures FC213257 Actions AC FROIDCLIM 4111012 Montant initial 157,13 €…" at bounding box center [413, 206] width 826 height 412
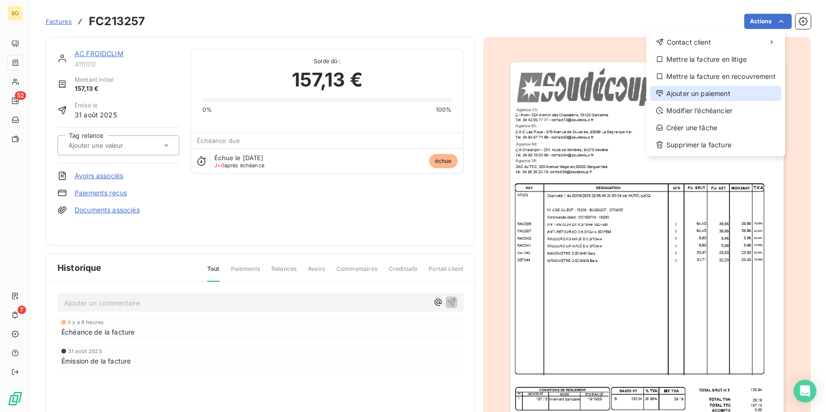
click at [672, 95] on div "Ajouter un paiement" at bounding box center [715, 93] width 131 height 15
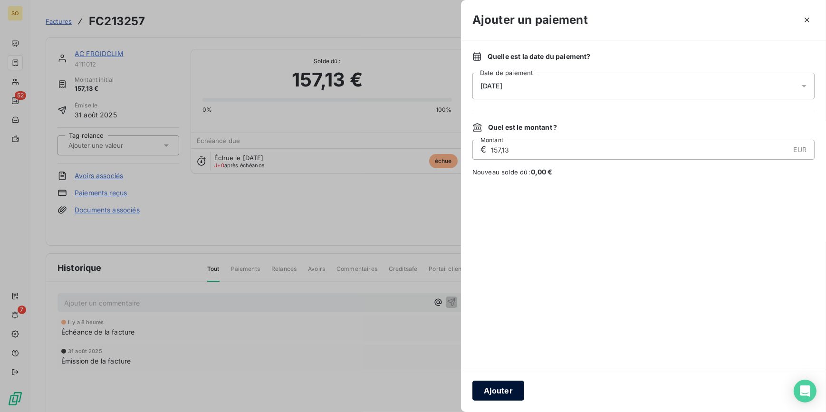
click at [503, 391] on button "Ajouter" at bounding box center [498, 390] width 52 height 20
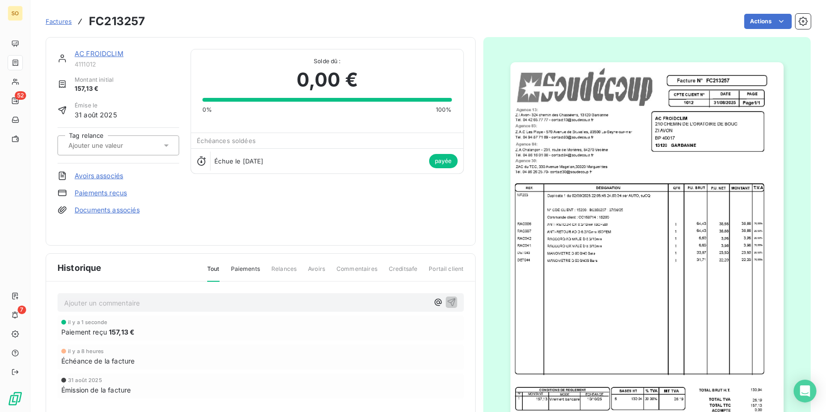
click at [90, 52] on link "AC FROIDCLIM" at bounding box center [99, 53] width 49 height 8
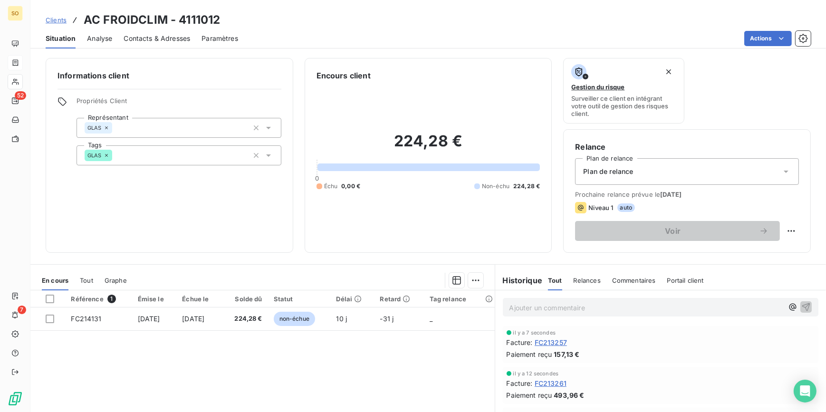
click at [62, 19] on span "Clients" at bounding box center [56, 20] width 21 height 8
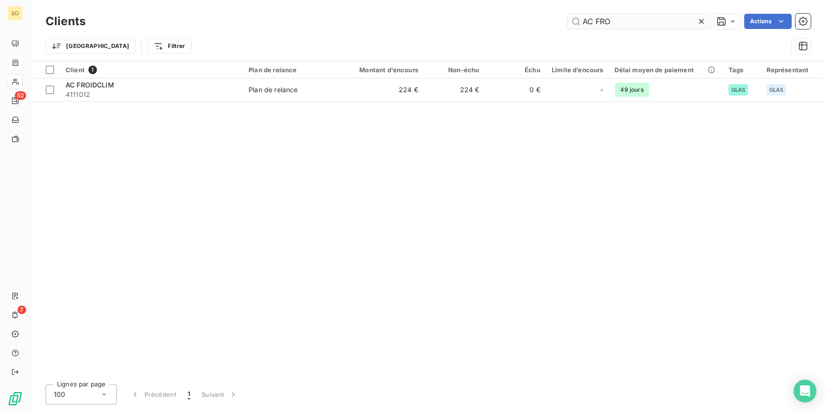
drag, startPoint x: 608, startPoint y: 17, endPoint x: 724, endPoint y: 23, distance: 117.0
click at [678, 23] on input "AC FRO" at bounding box center [638, 21] width 142 height 15
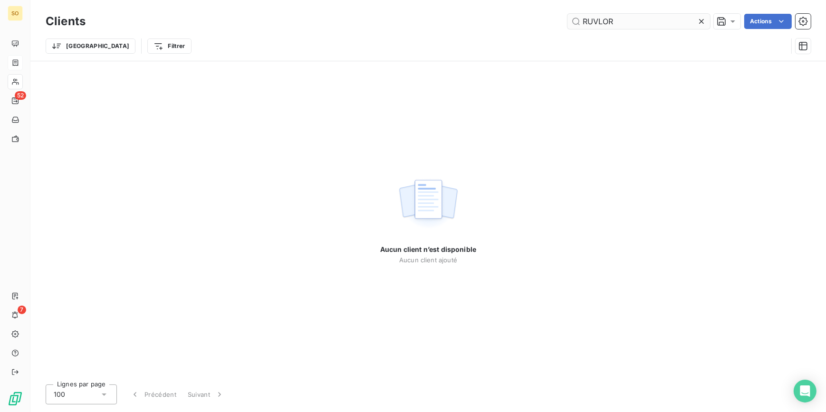
click at [594, 23] on input "RUVLOR" at bounding box center [638, 21] width 142 height 15
click at [598, 19] on input "RUVLOR" at bounding box center [638, 21] width 142 height 15
type input "RUVALOR"
click at [635, 25] on input "RUVALOR" at bounding box center [638, 21] width 142 height 15
drag, startPoint x: 638, startPoint y: 23, endPoint x: 540, endPoint y: 19, distance: 98.9
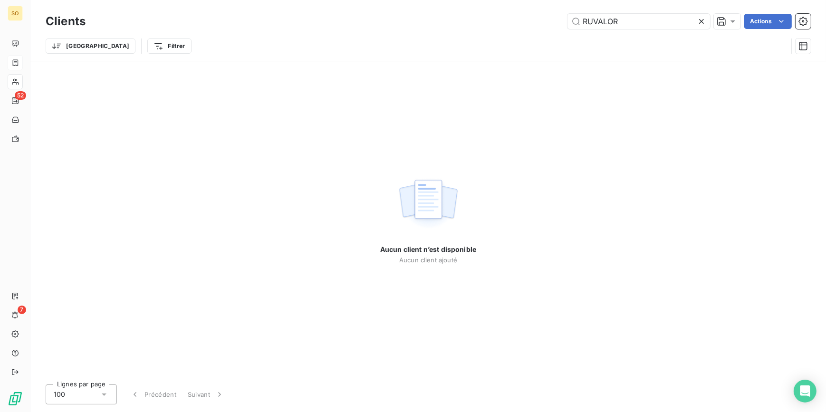
click at [540, 19] on div "RUVALOR Actions" at bounding box center [453, 21] width 713 height 15
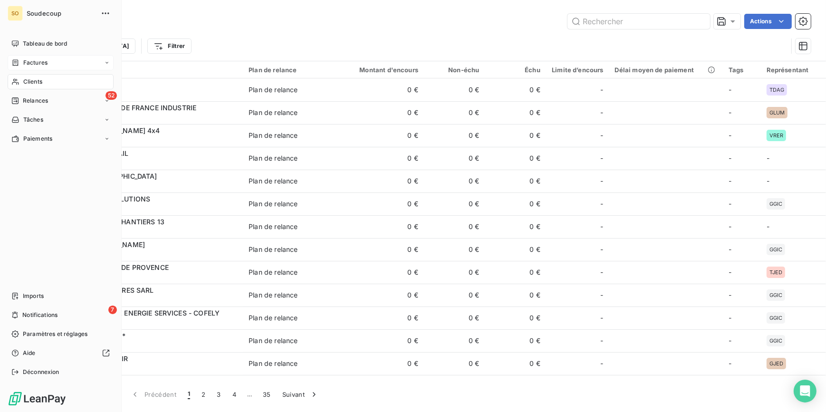
click at [34, 78] on span "Clients" at bounding box center [32, 81] width 19 height 9
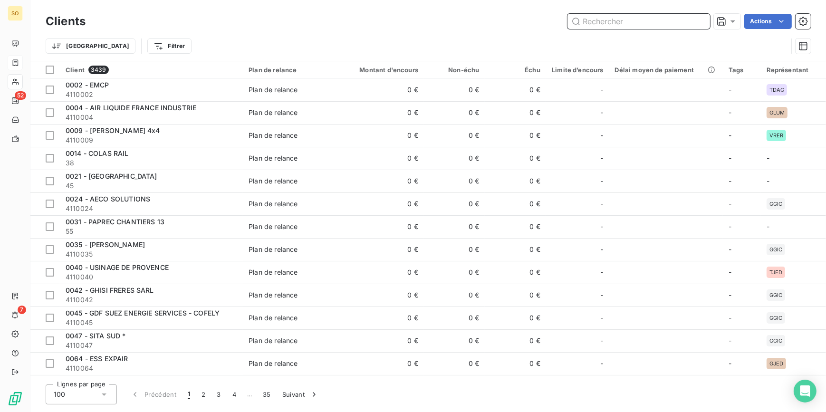
click at [595, 27] on input "text" at bounding box center [638, 21] width 142 height 15
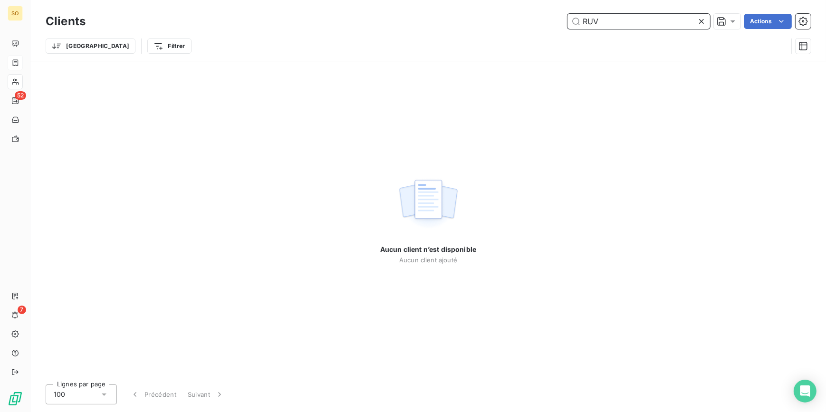
type input "RUV"
click at [701, 22] on icon at bounding box center [701, 21] width 5 height 5
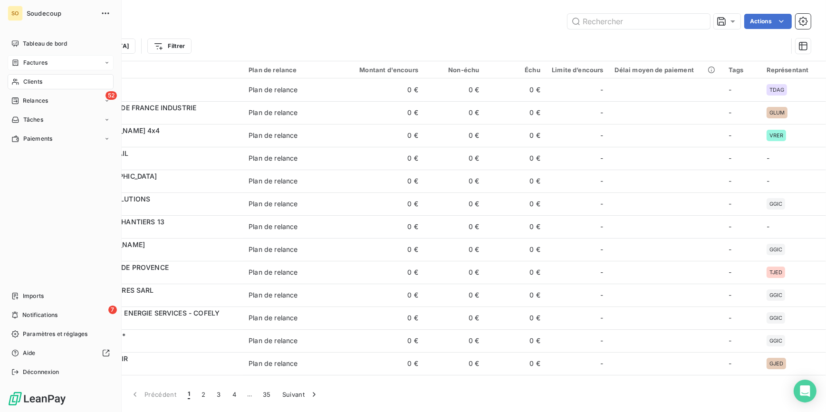
click at [36, 76] on div "Clients" at bounding box center [61, 81] width 106 height 15
click at [36, 78] on span "Clients" at bounding box center [32, 81] width 19 height 9
click at [26, 100] on span "Relances" at bounding box center [35, 100] width 25 height 9
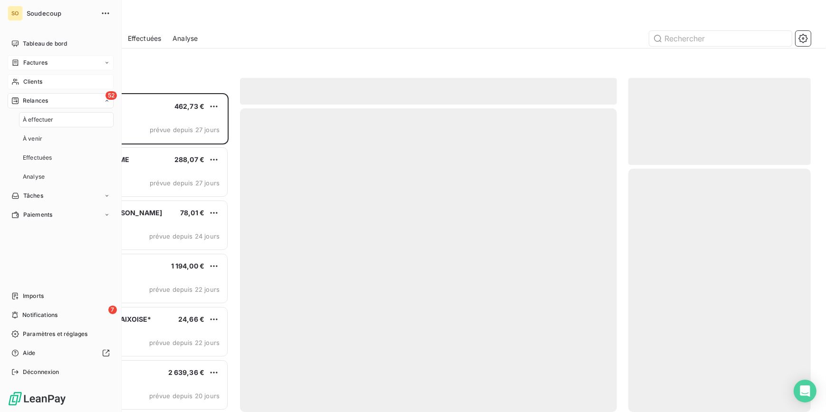
scroll to position [313, 176]
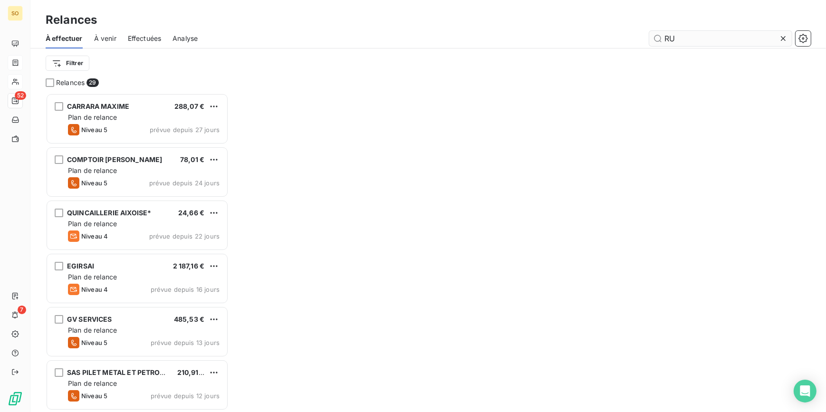
scroll to position [313, 176]
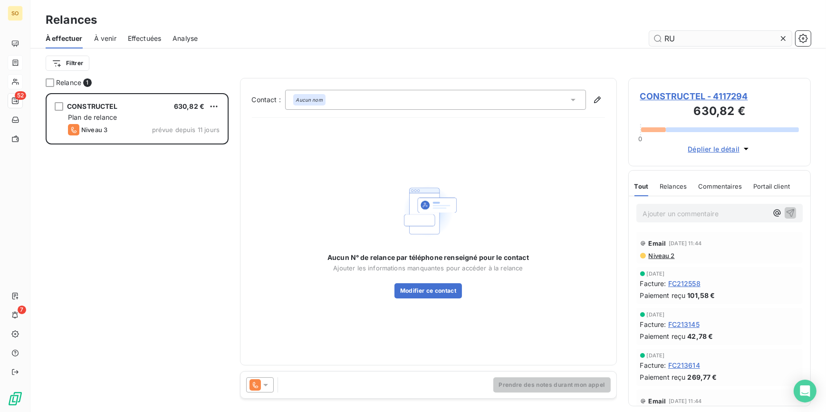
scroll to position [313, 176]
type input "RU"
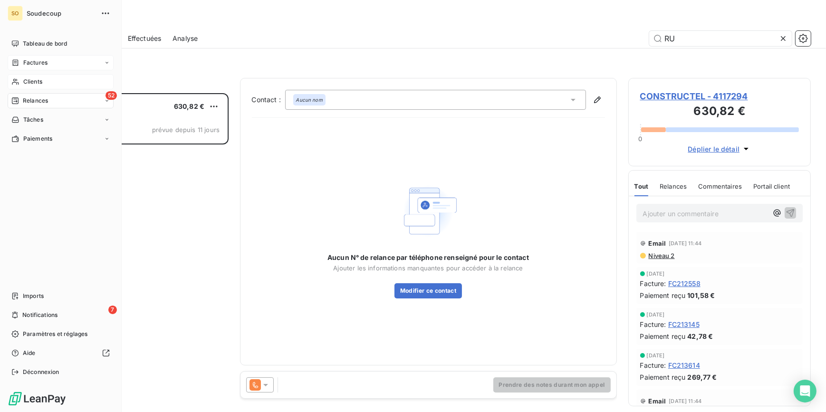
click at [24, 81] on span "Clients" at bounding box center [32, 81] width 19 height 9
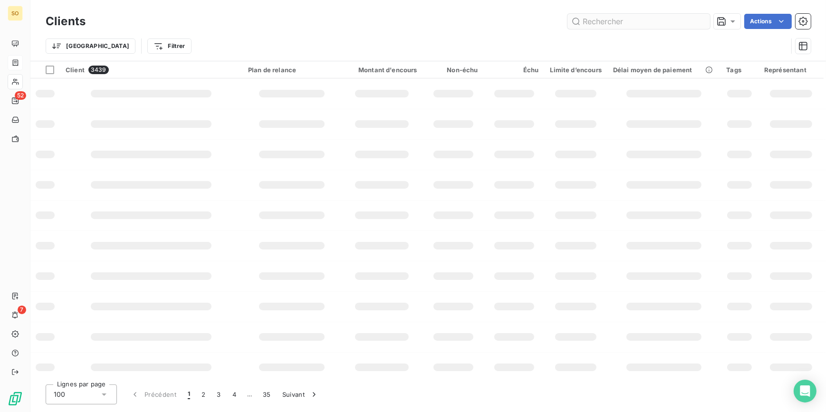
click at [655, 21] on input "text" at bounding box center [638, 21] width 142 height 15
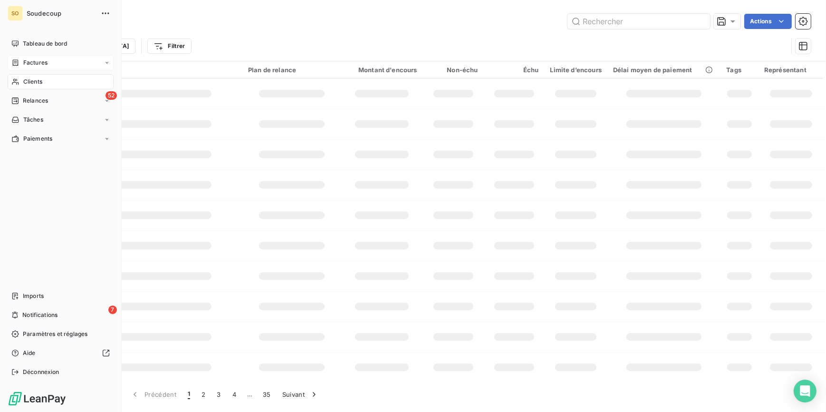
click at [24, 77] on span "Clients" at bounding box center [32, 81] width 19 height 9
click at [30, 80] on span "Clients" at bounding box center [32, 81] width 19 height 9
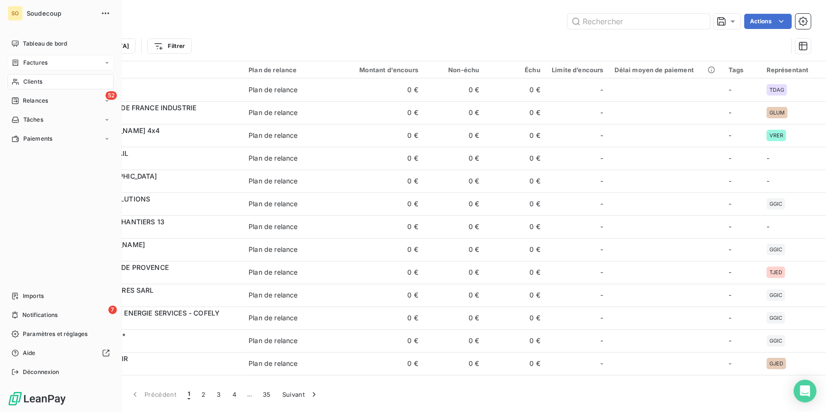
click at [30, 80] on span "Clients" at bounding box center [32, 81] width 19 height 9
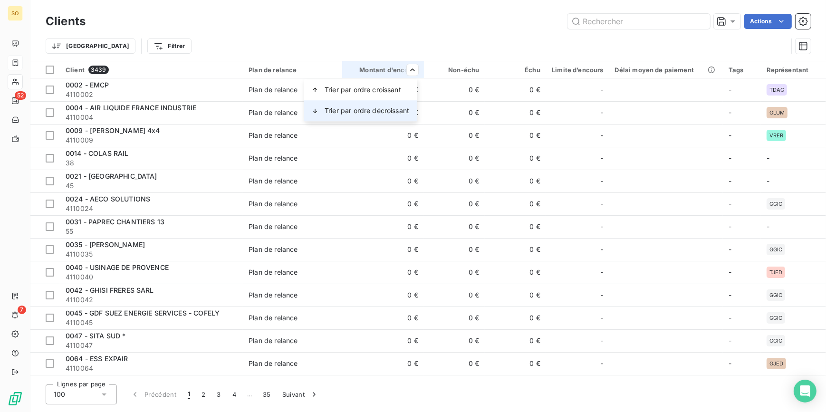
click at [389, 107] on span "Trier par ordre décroissant" at bounding box center [366, 110] width 85 height 9
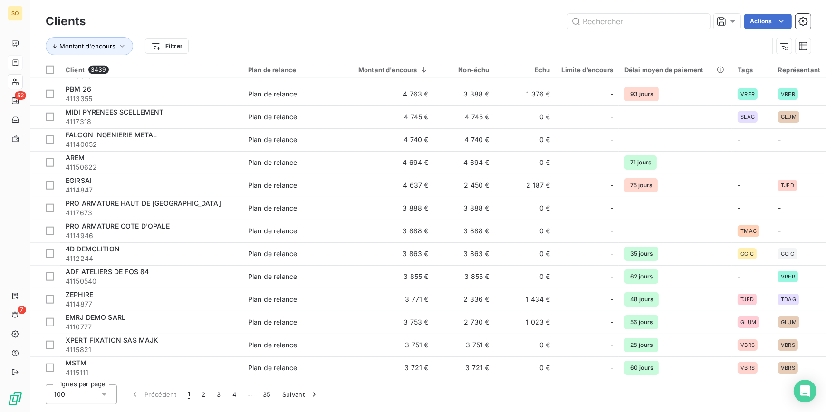
scroll to position [1597, 0]
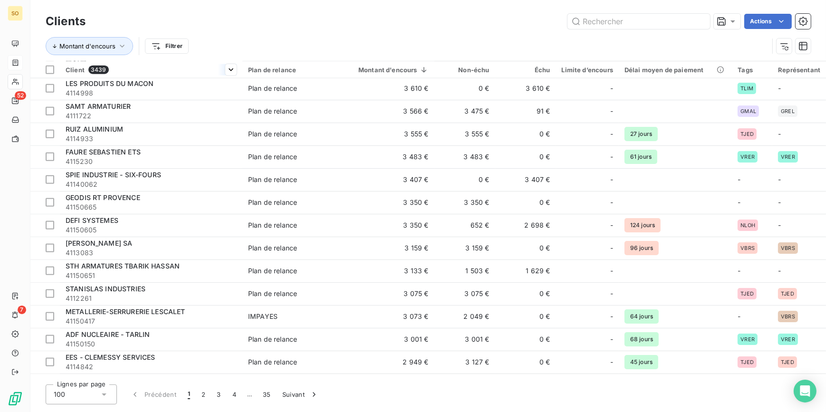
click at [94, 68] on span "3439" at bounding box center [98, 70] width 20 height 9
click at [390, 137] on div at bounding box center [411, 137] width 137 height 20
click at [19, 83] on html "SO 52 7 Clients Actions Montant d'encours Filtrer Client 3439 Plan de relance M…" at bounding box center [413, 206] width 826 height 412
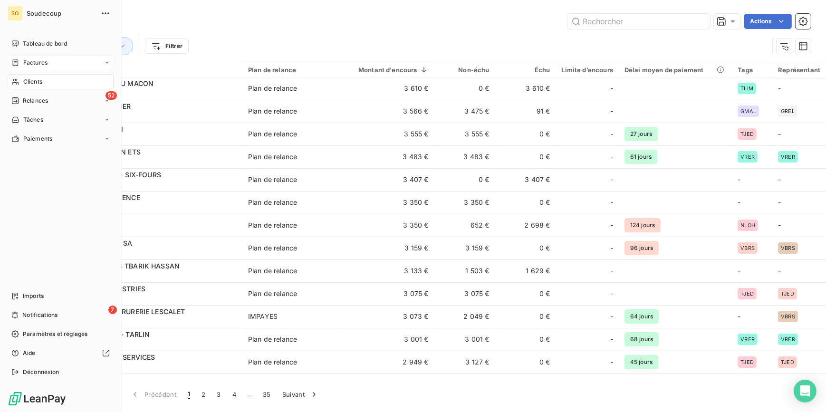
click at [35, 82] on span "Clients" at bounding box center [32, 81] width 19 height 9
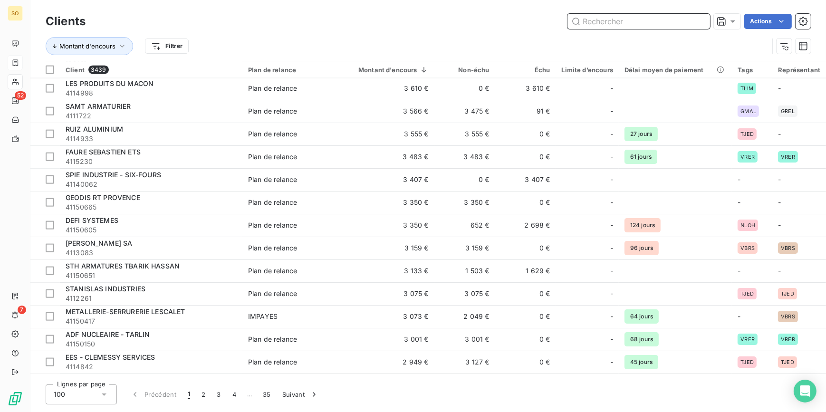
click at [627, 25] on input "text" at bounding box center [638, 21] width 142 height 15
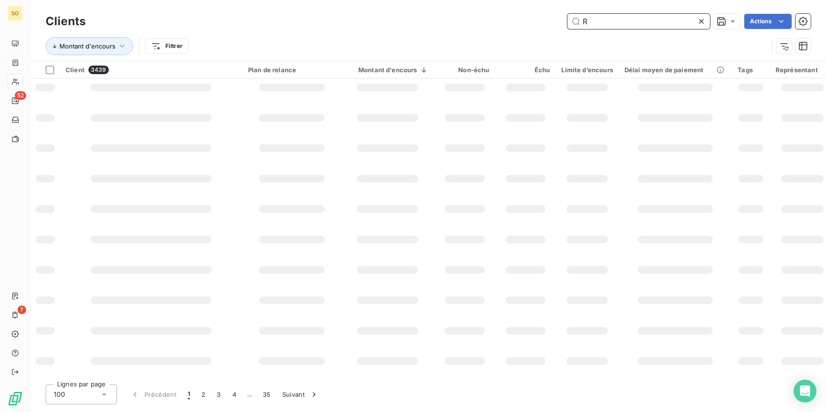
scroll to position [161, 0]
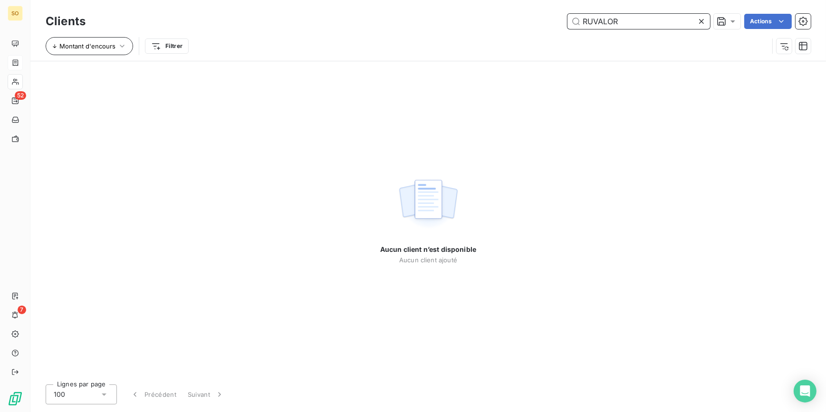
type input "RUVALOR"
click at [120, 43] on icon "button" at bounding box center [121, 45] width 9 height 9
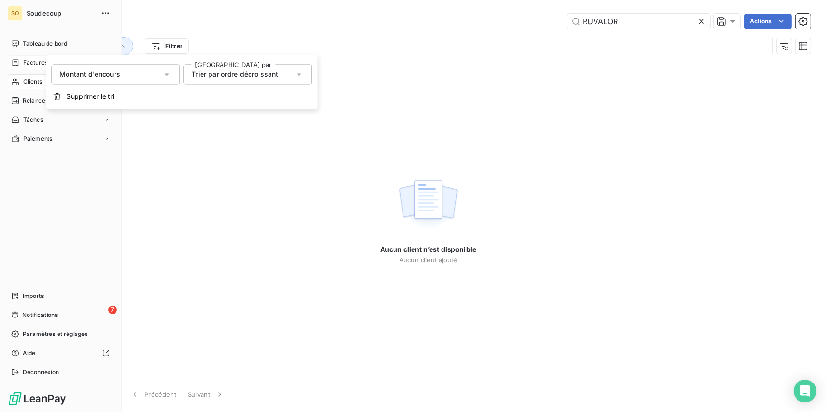
click at [28, 81] on span "Clients" at bounding box center [32, 81] width 19 height 9
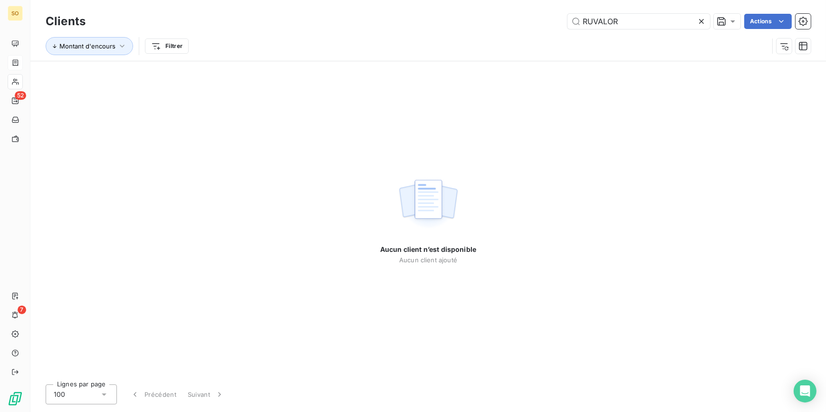
click at [701, 24] on icon at bounding box center [700, 21] width 9 height 9
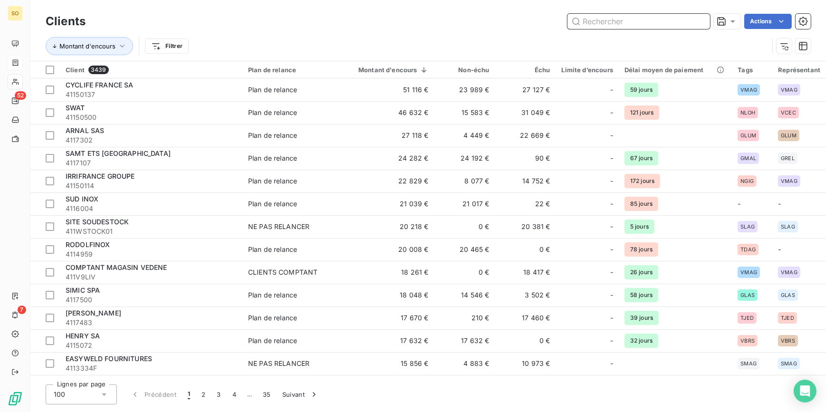
click at [632, 14] on input "text" at bounding box center [638, 21] width 142 height 15
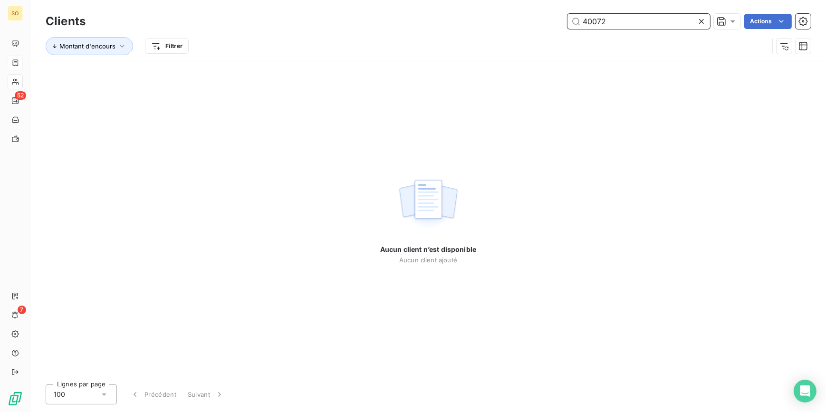
type input "40072"
click at [703, 22] on icon at bounding box center [700, 21] width 9 height 9
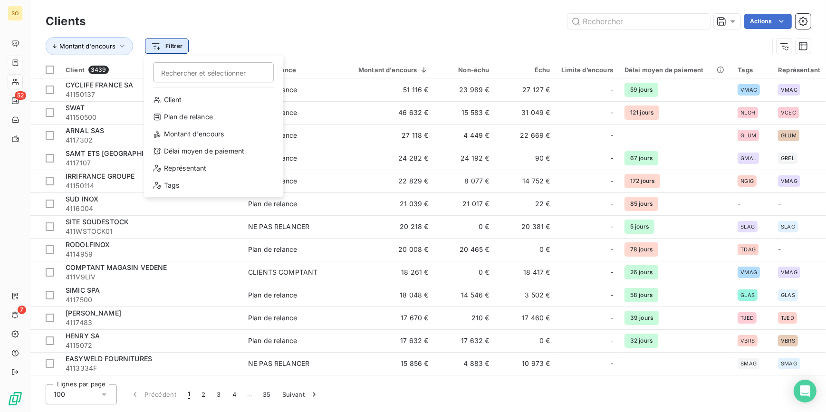
click at [160, 45] on html "SO 52 7 Clients Actions Montant d'encours Filtrer Rechercher et sélectionner Cl…" at bounding box center [413, 206] width 826 height 412
click at [20, 93] on html "SO 52 7 Clients Actions Montant d'encours Filtrer Rechercher et sélectionner Cl…" at bounding box center [413, 206] width 826 height 412
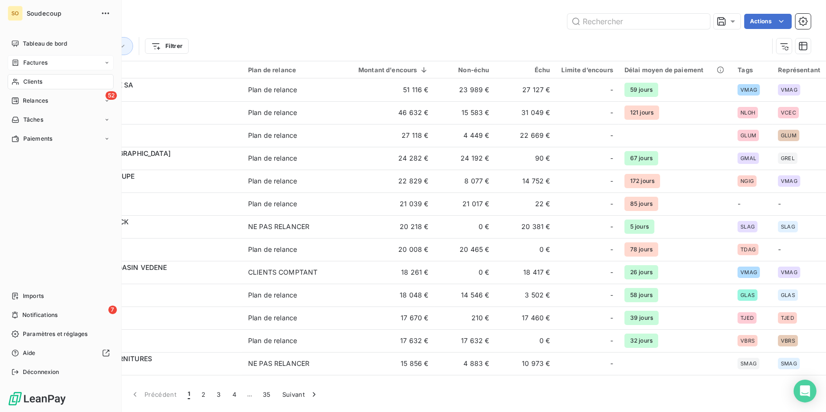
click at [26, 81] on span "Clients" at bounding box center [32, 81] width 19 height 9
click at [41, 42] on span "Tableau de bord" at bounding box center [45, 43] width 44 height 9
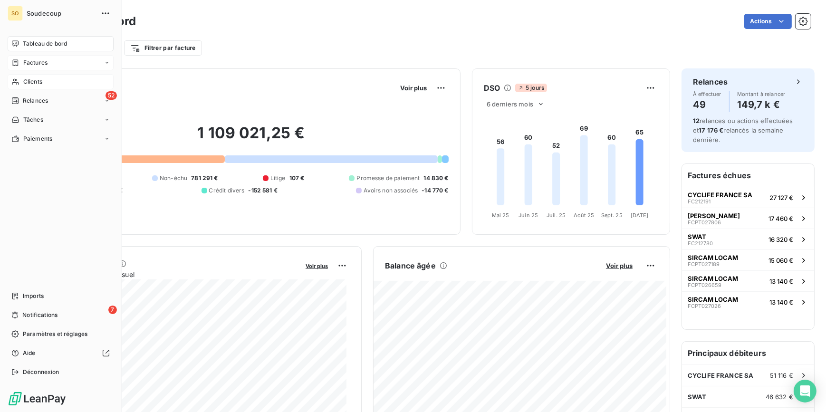
click at [38, 78] on span "Clients" at bounding box center [32, 81] width 19 height 9
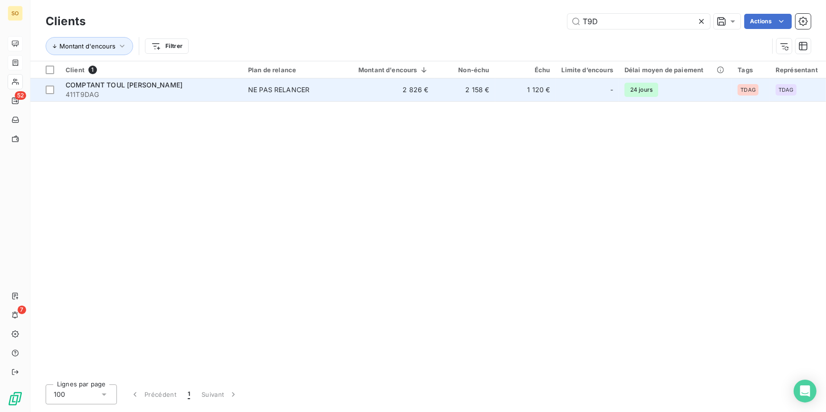
type input "T9D"
click at [278, 97] on td "NE PAS RELANCER" at bounding box center [291, 89] width 99 height 23
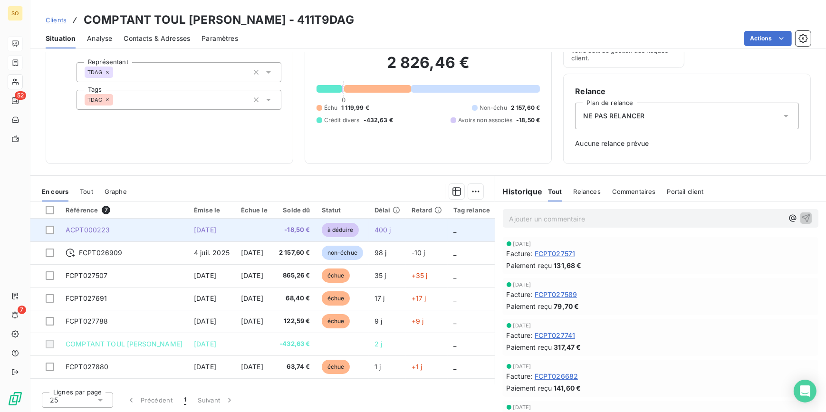
scroll to position [56, 0]
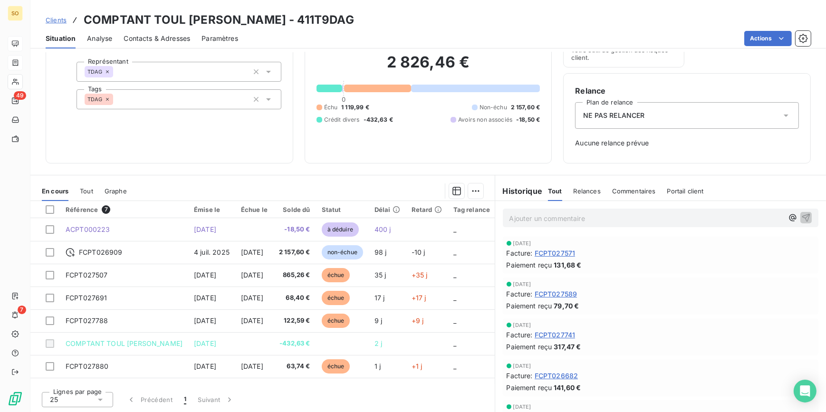
click at [57, 19] on span "Clients" at bounding box center [56, 20] width 21 height 8
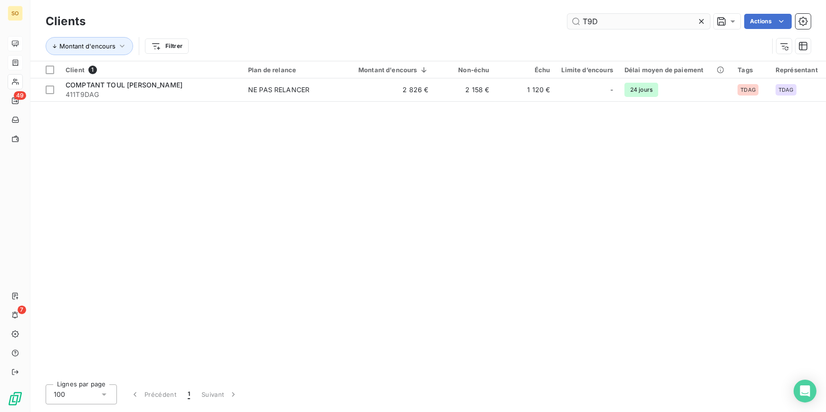
drag, startPoint x: 581, startPoint y: 17, endPoint x: 670, endPoint y: 28, distance: 89.9
click at [632, 24] on input "T9D" at bounding box center [638, 21] width 142 height 15
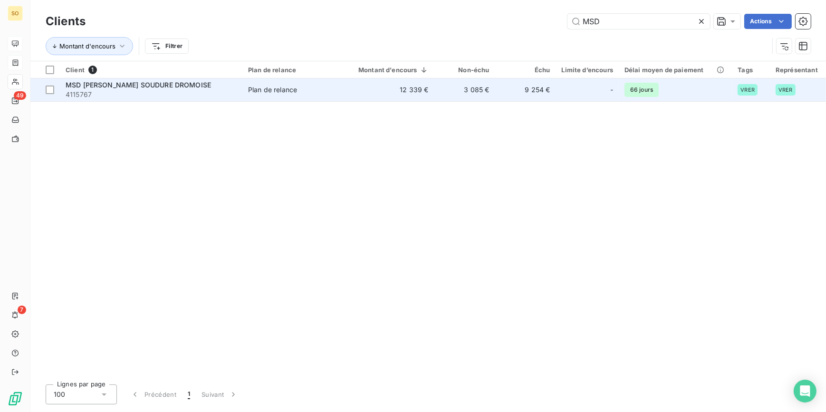
type input "MSD"
click at [357, 95] on td "12 339 €" at bounding box center [387, 89] width 93 height 23
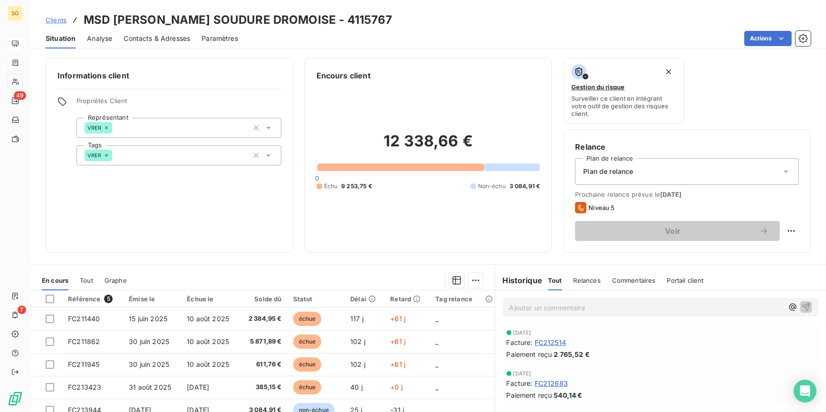
click at [520, 307] on p "Ajouter un commentaire ﻿" at bounding box center [646, 308] width 274 height 12
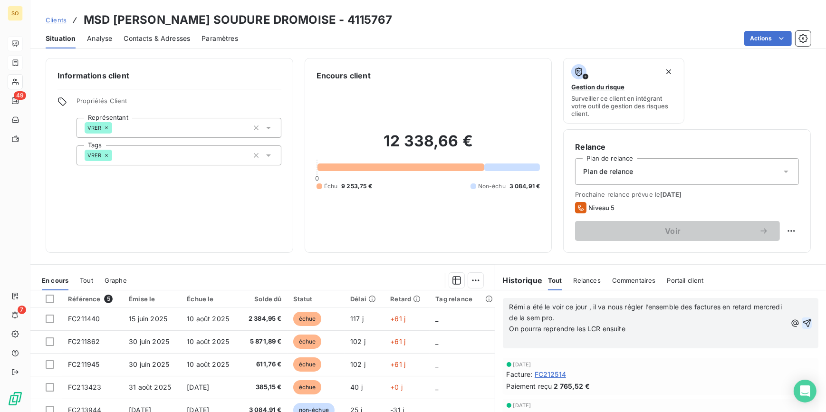
click at [802, 322] on icon "button" at bounding box center [806, 322] width 9 height 9
